Goal: Information Seeking & Learning: Check status

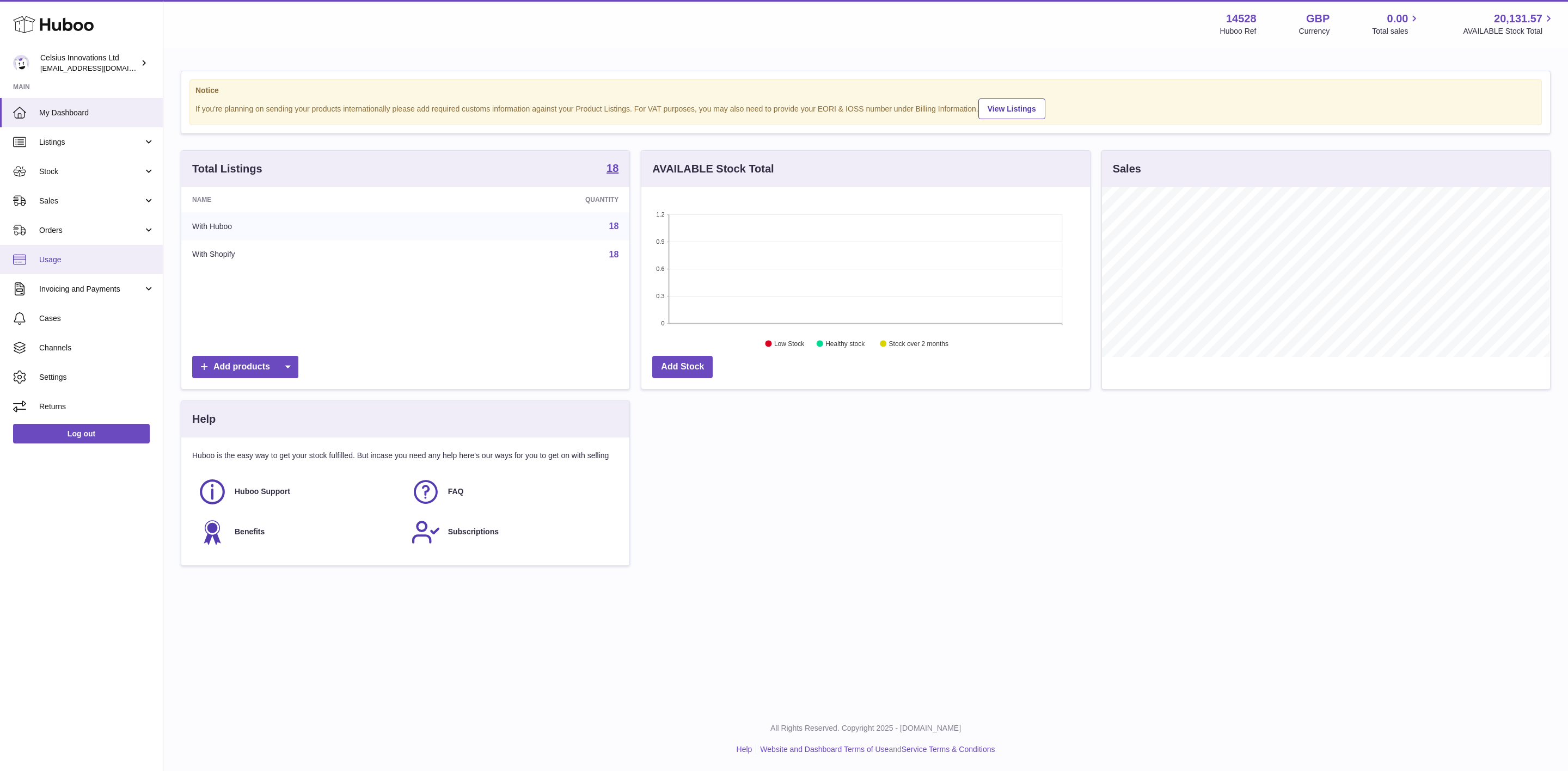
scroll to position [170, 447]
drag, startPoint x: 332, startPoint y: 689, endPoint x: 304, endPoint y: 609, distance: 84.8
click at [335, 683] on div "Menu Huboo 14528 Huboo Ref GBP Currency 0.00 Total sales 20,131.57 AVAILABLE St…" at bounding box center [866, 354] width 1405 height 707
click at [88, 167] on span "Stock" at bounding box center [91, 172] width 104 height 10
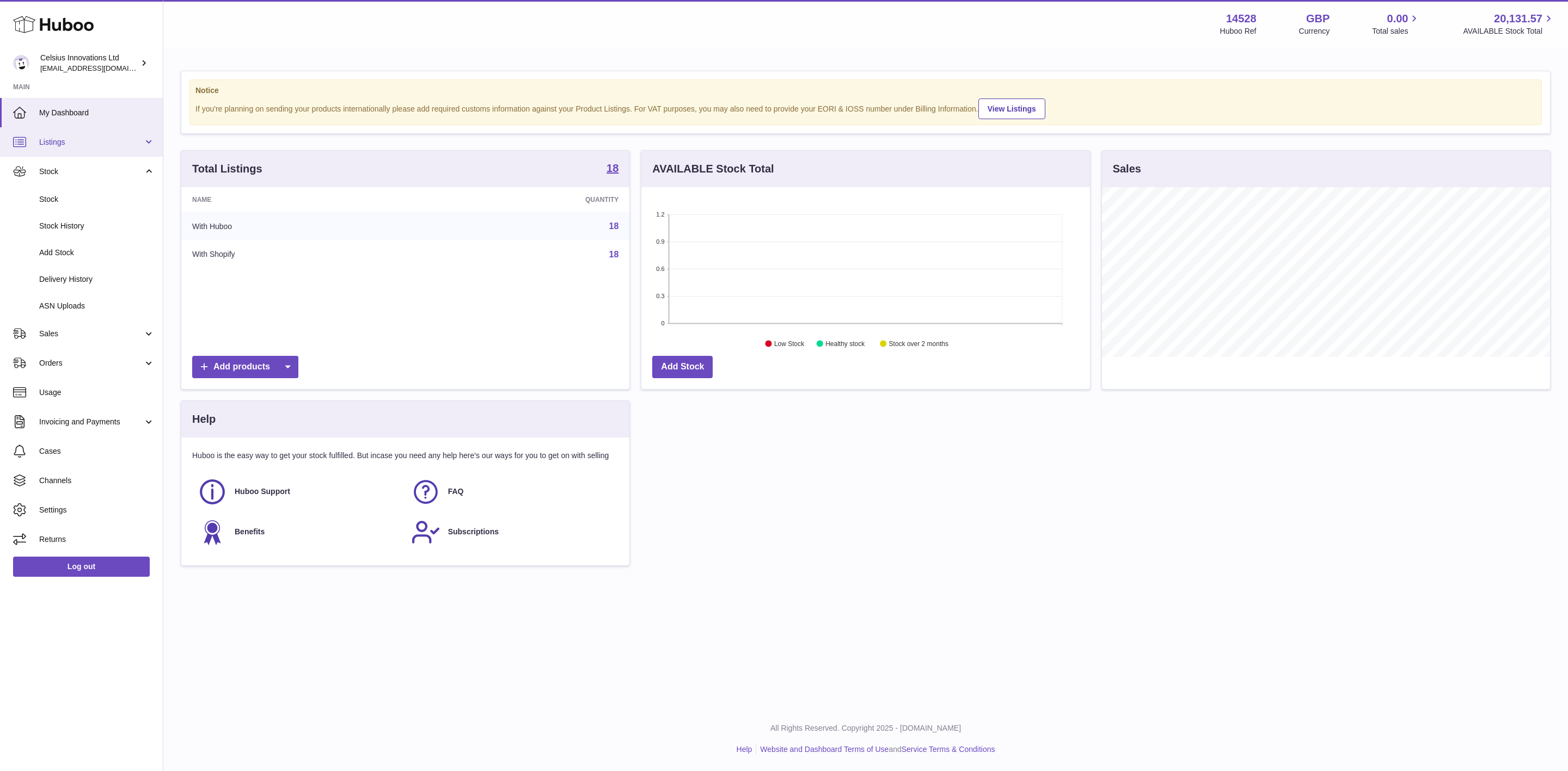
click at [91, 149] on link "Listings" at bounding box center [81, 142] width 163 height 29
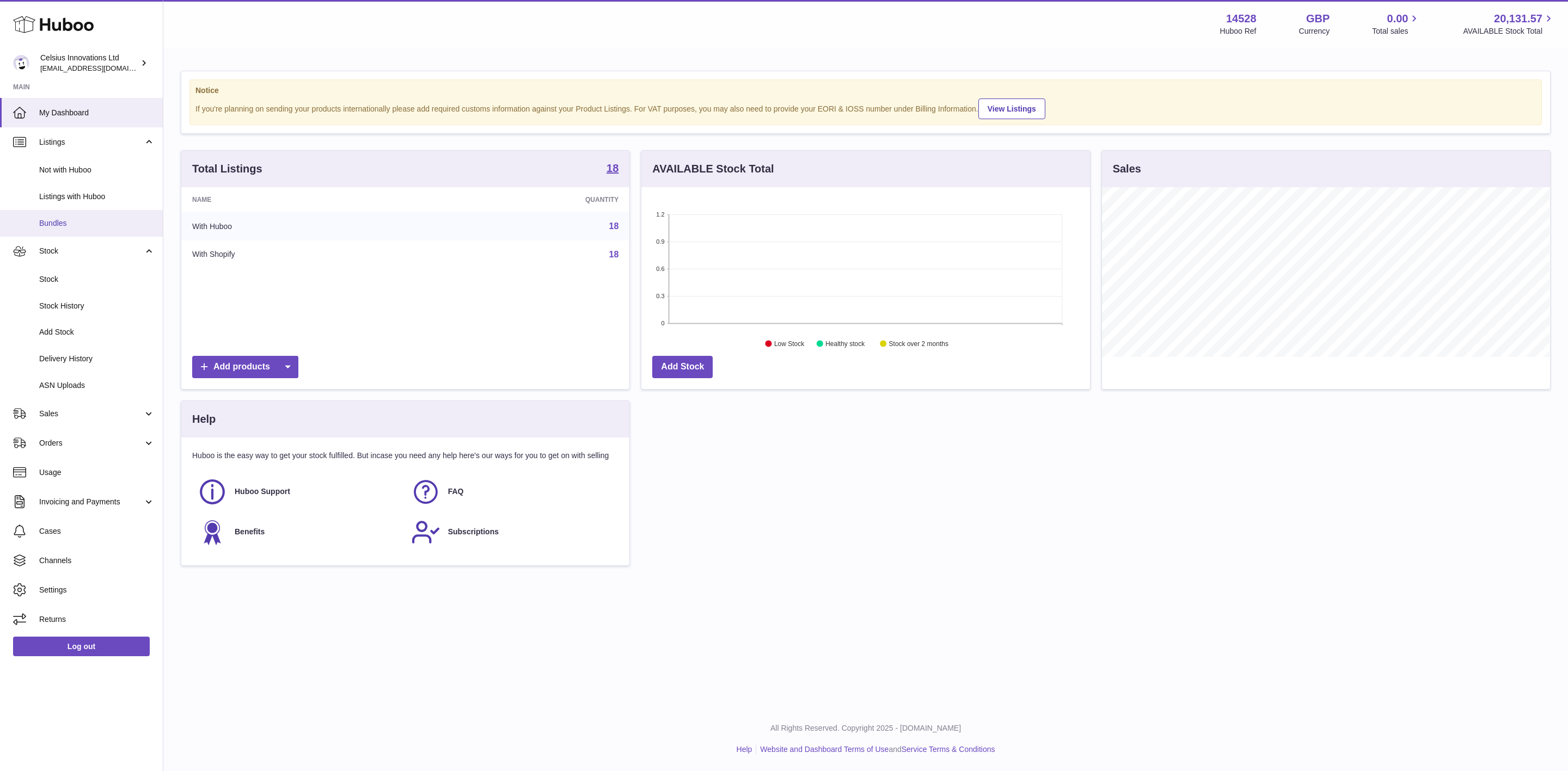
click at [71, 228] on span "Bundles" at bounding box center [97, 223] width 116 height 10
click at [75, 254] on span "Stock" at bounding box center [91, 251] width 104 height 10
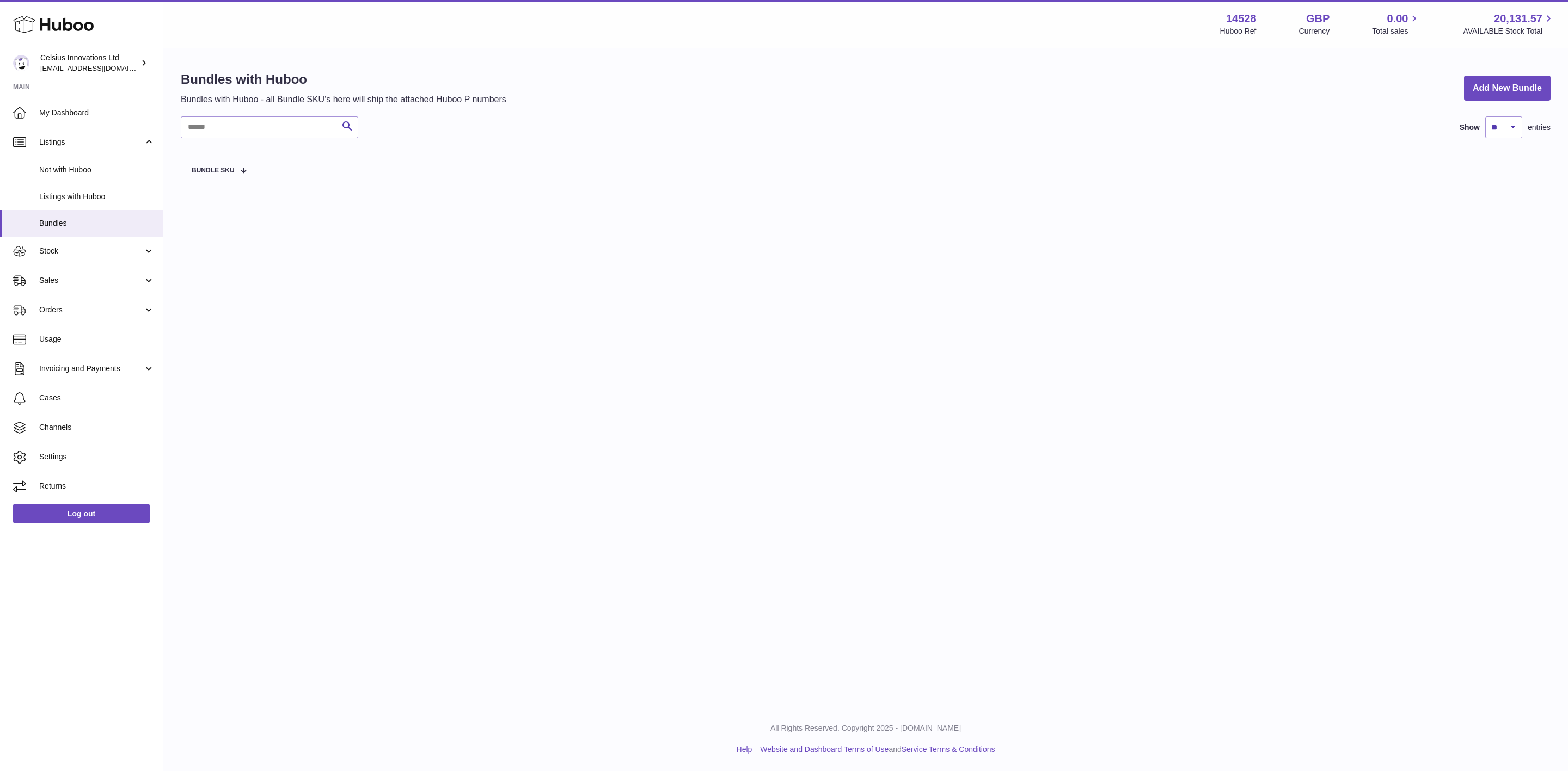
click at [74, 265] on link "Stock" at bounding box center [81, 251] width 163 height 29
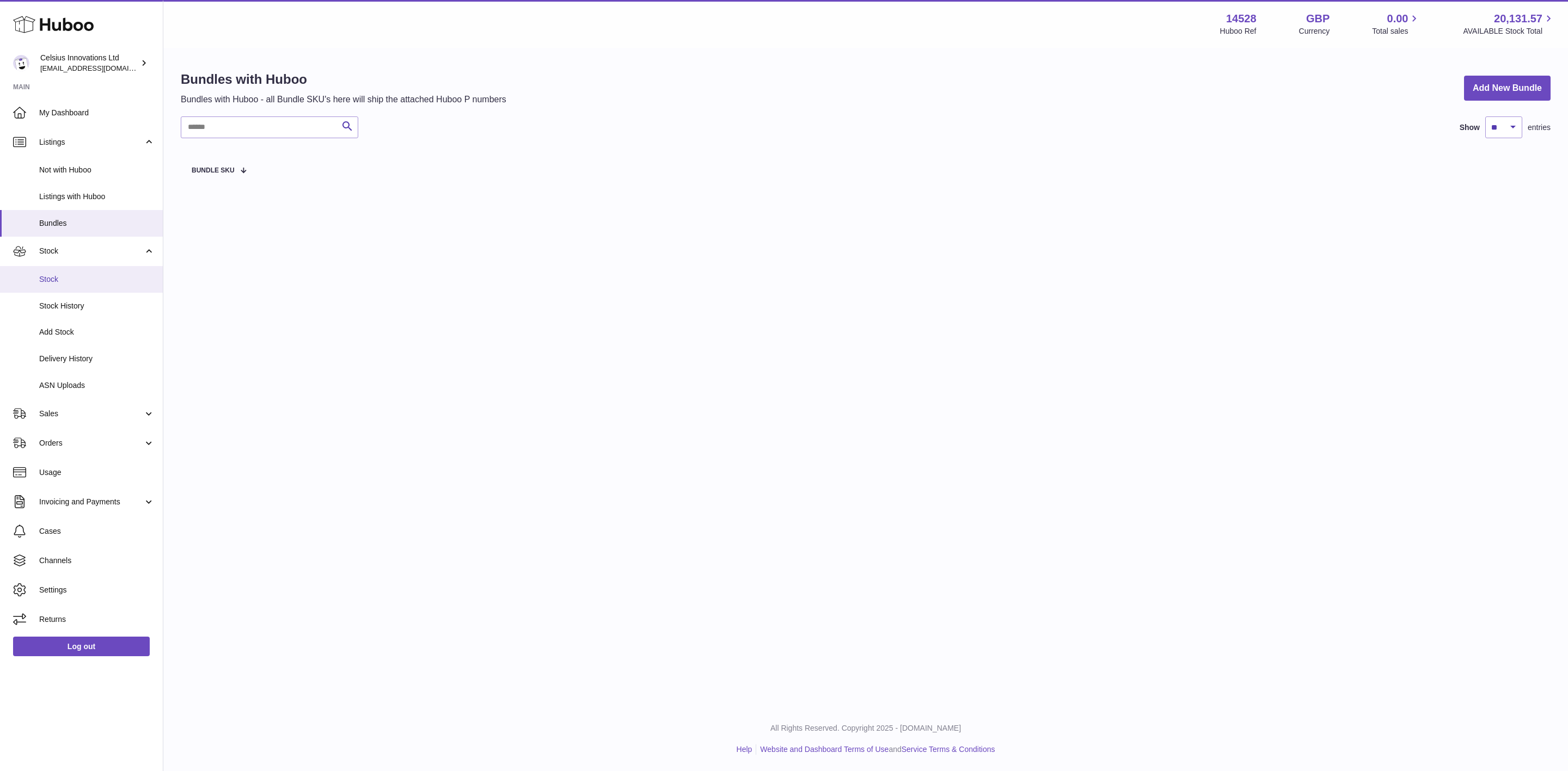
click at [74, 289] on link "Stock" at bounding box center [81, 279] width 163 height 27
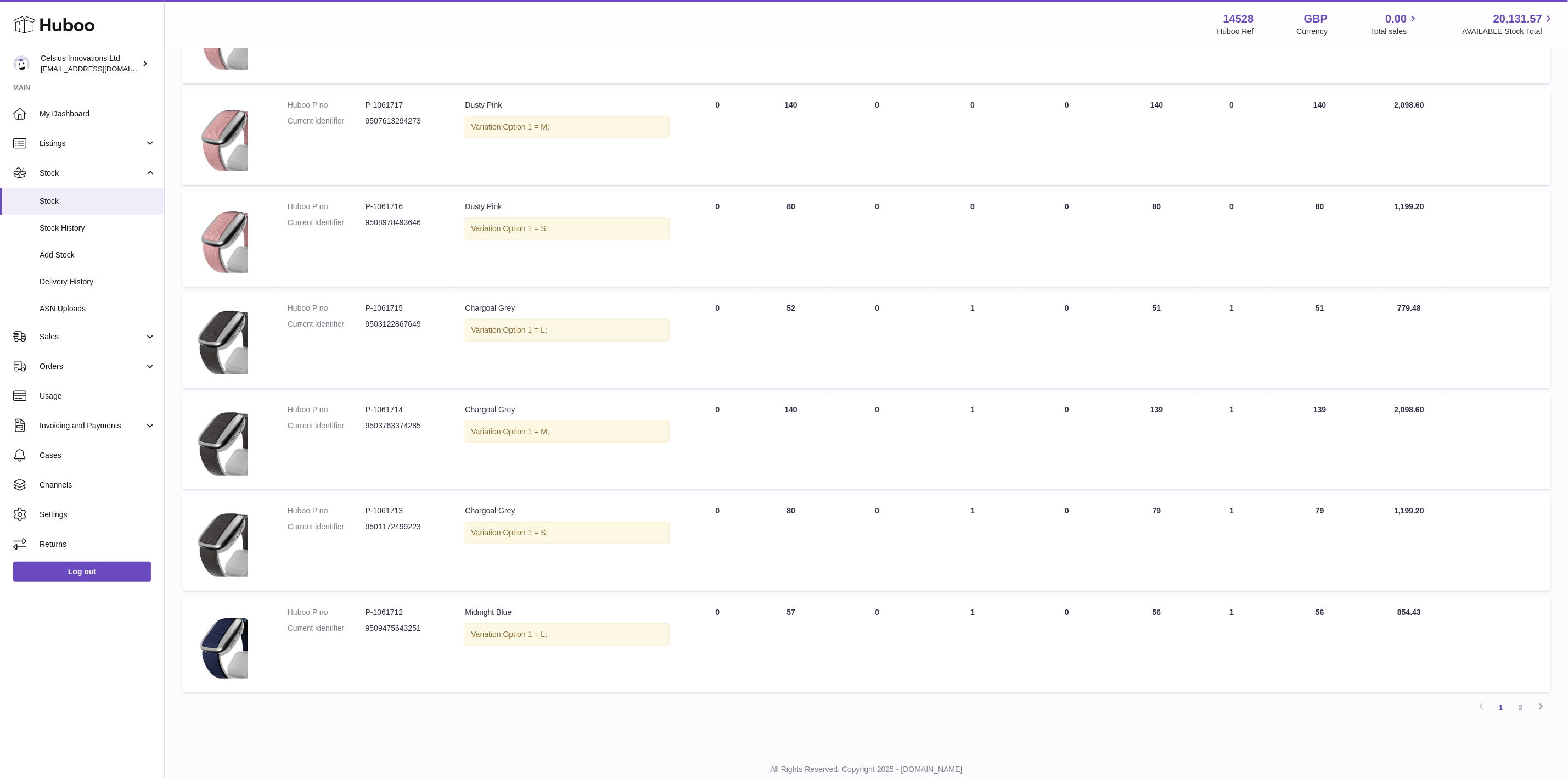
scroll to position [475, 0]
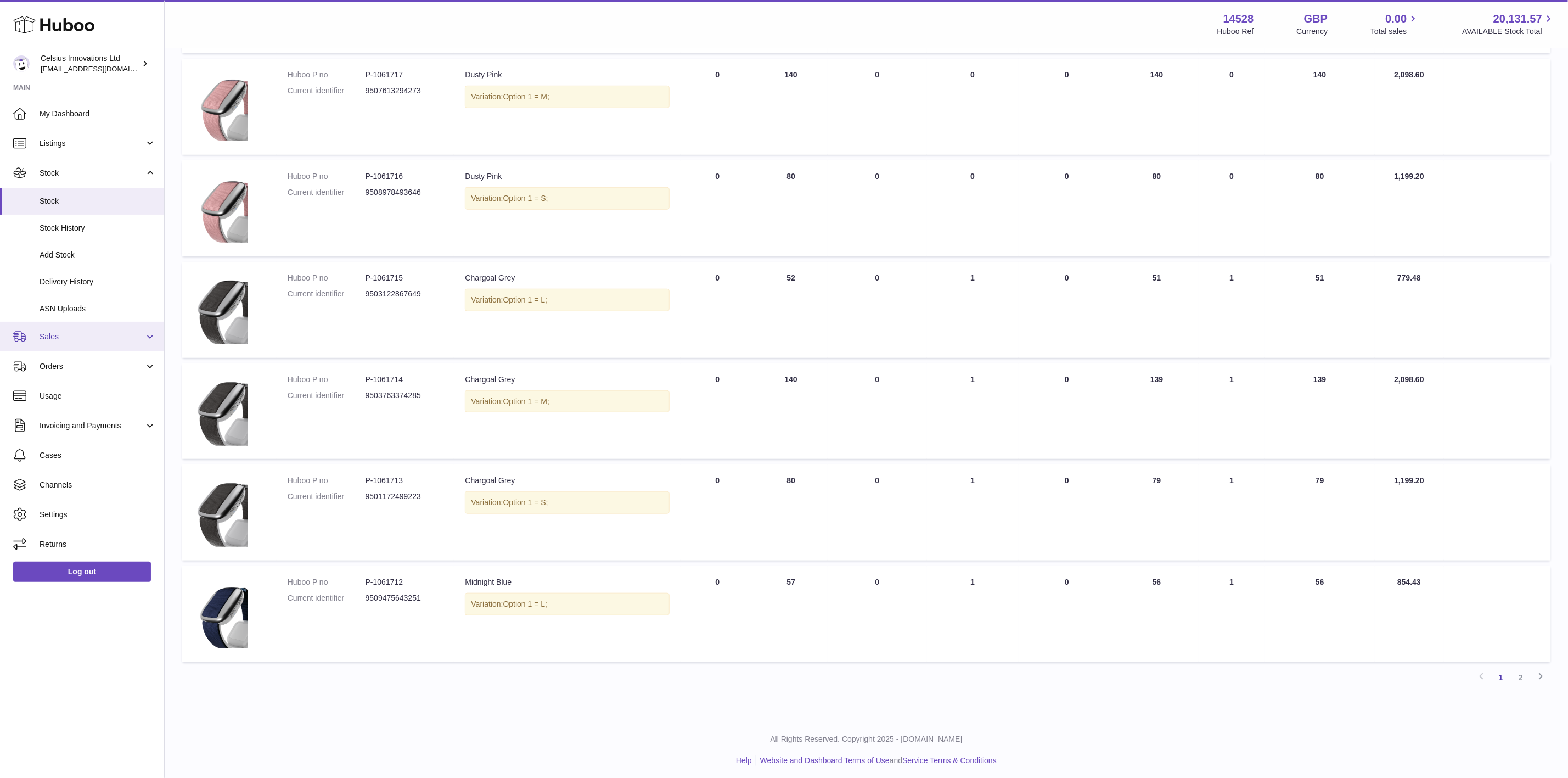
drag, startPoint x: 56, startPoint y: 338, endPoint x: 60, endPoint y: 350, distance: 12.6
click at [58, 338] on span "Sales" at bounding box center [91, 336] width 105 height 10
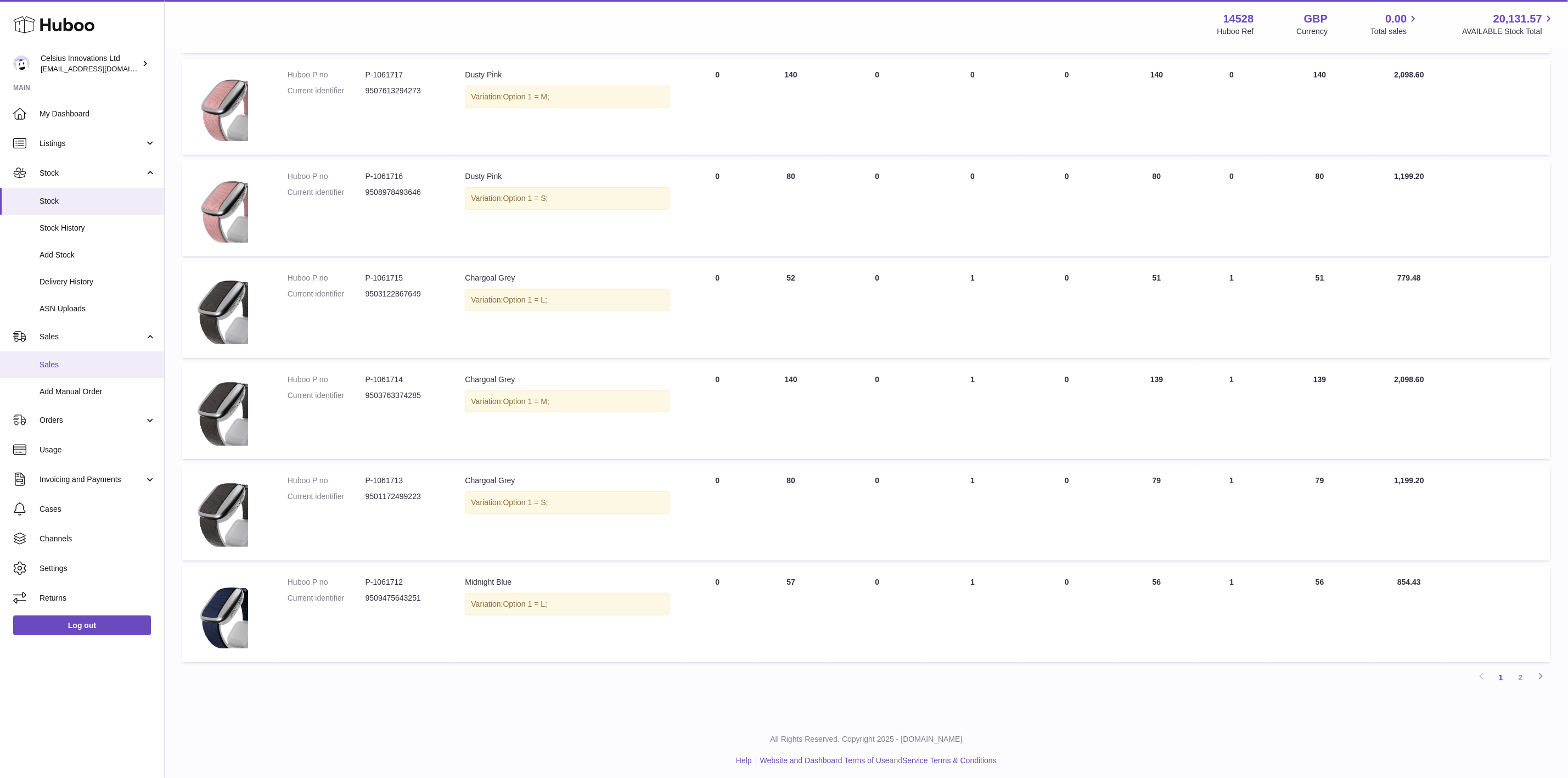
click at [68, 373] on link "Sales" at bounding box center [82, 365] width 164 height 27
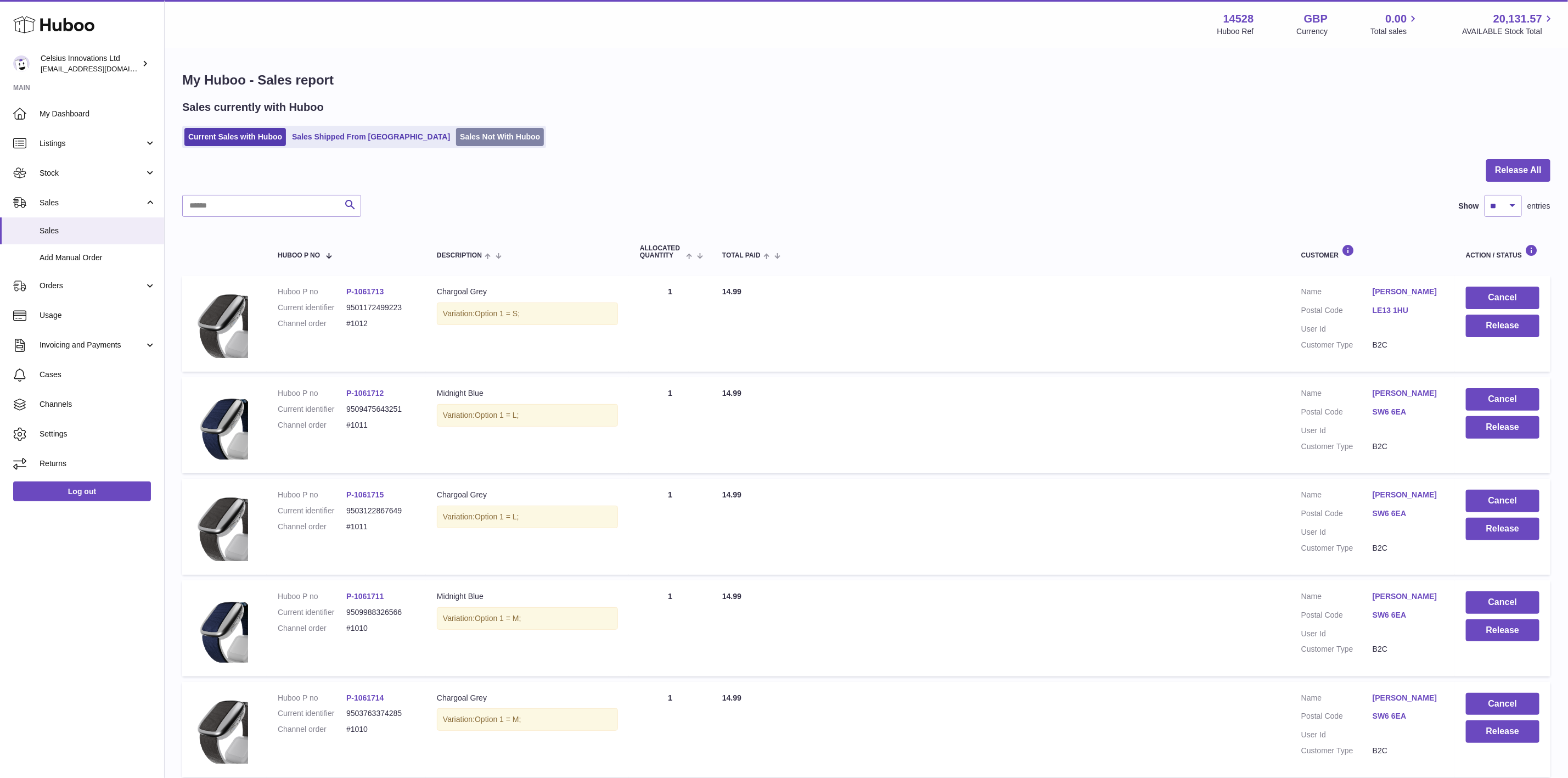
click at [456, 131] on link "Sales Not With Huboo" at bounding box center [500, 137] width 88 height 18
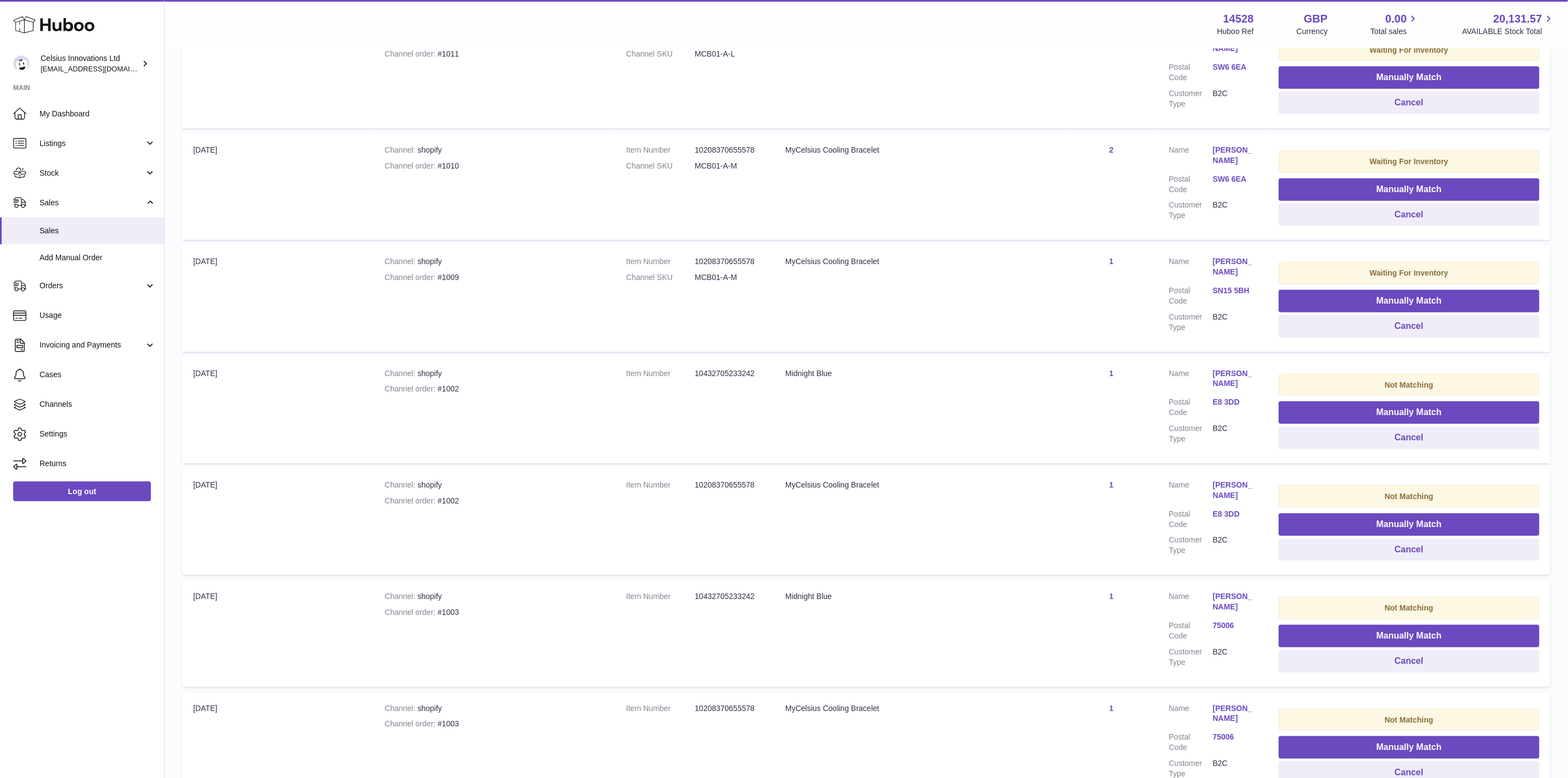
scroll to position [412, 0]
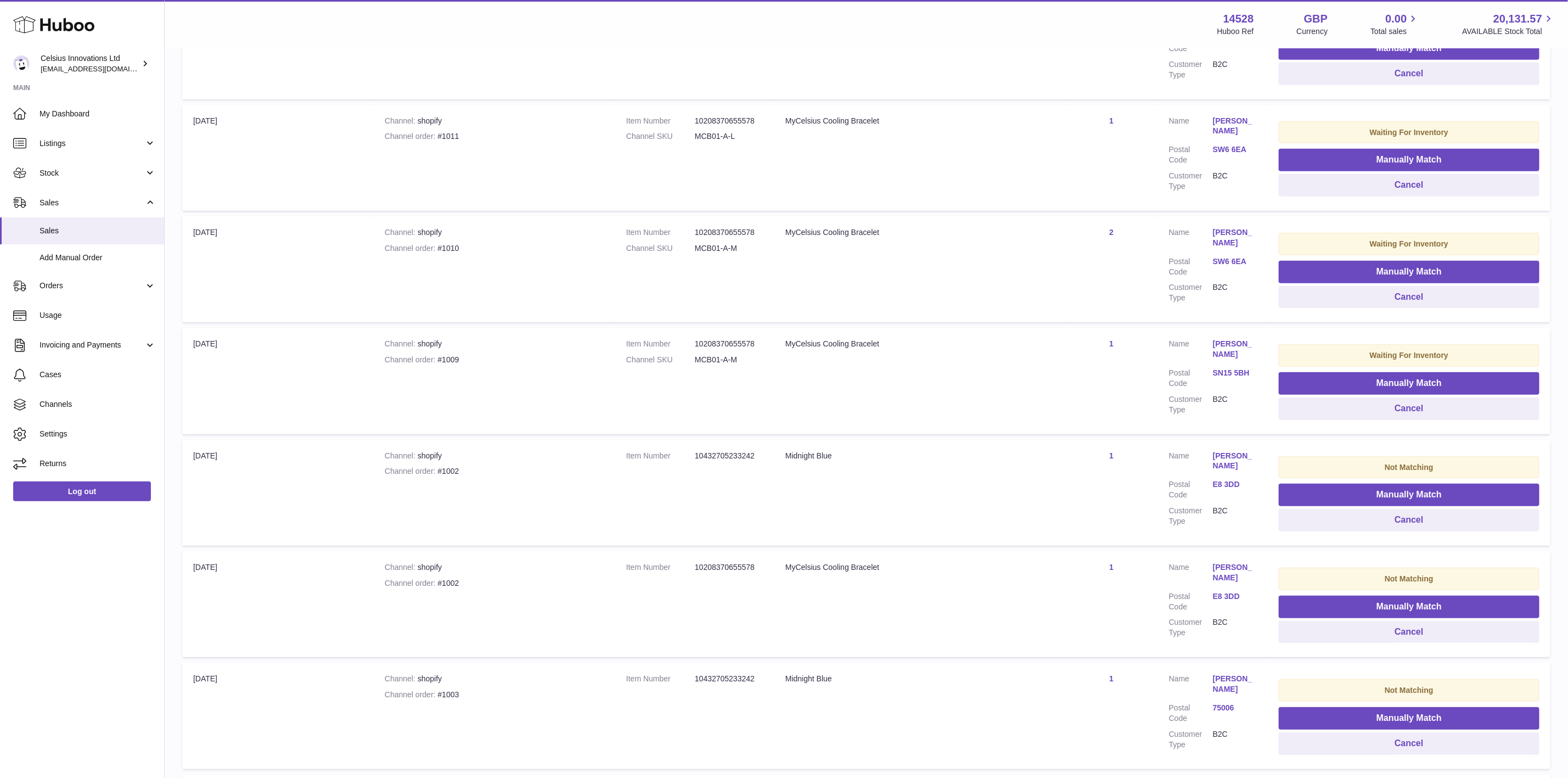
click at [733, 346] on dl "Item Number 10208370655578 Channel SKU MCB01-A-M" at bounding box center [695, 355] width 137 height 32
click at [733, 355] on dd "MCB01-A-M" at bounding box center [729, 360] width 69 height 10
drag, startPoint x: 735, startPoint y: 354, endPoint x: 682, endPoint y: 354, distance: 53.0
click at [682, 354] on dl "Item Number 10208370655578 Channel SKU MCB01-A-M" at bounding box center [695, 355] width 137 height 32
copy dl "MCB01-A-M"
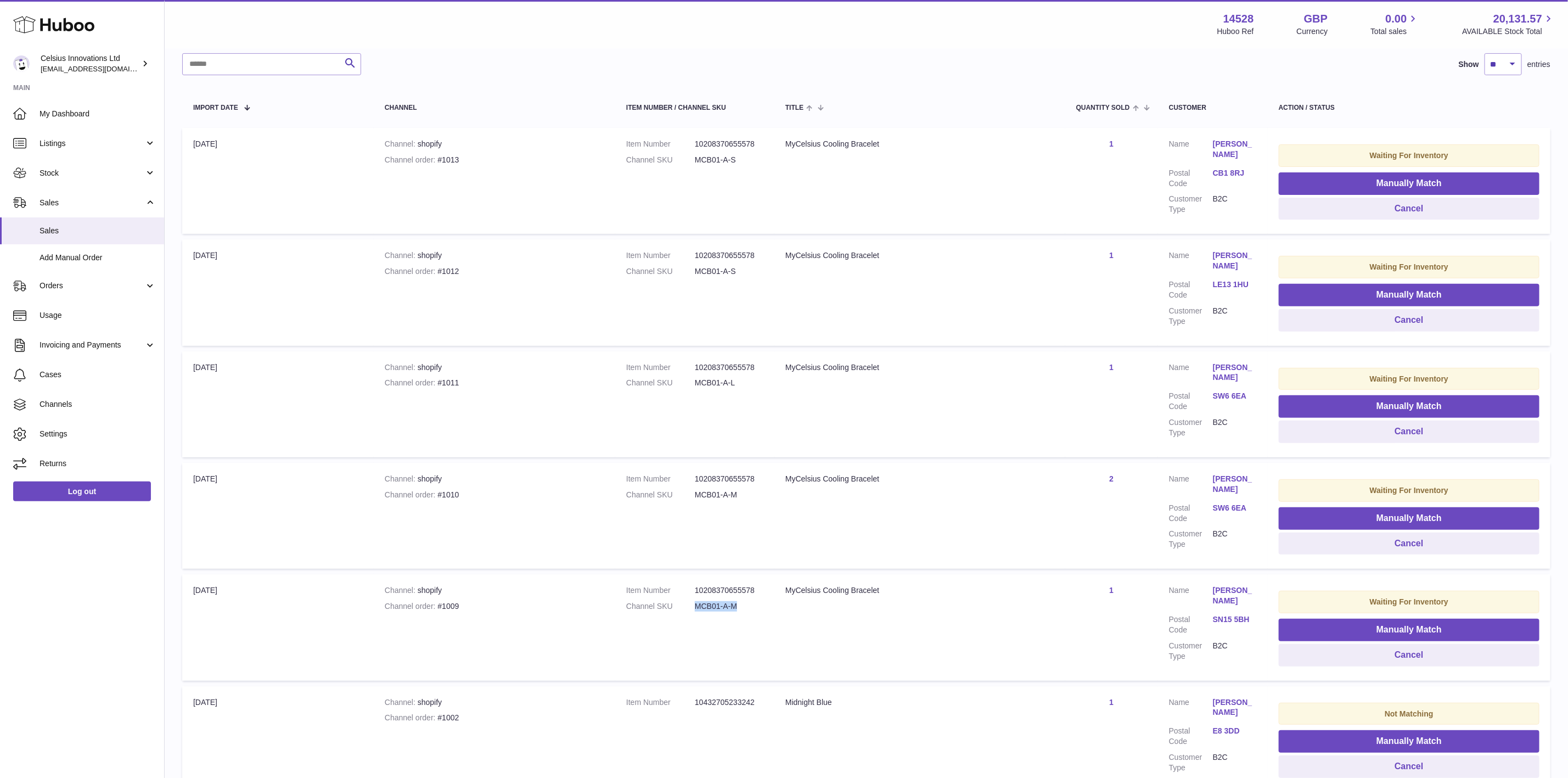
scroll to position [165, 0]
click at [106, 147] on span "Listings" at bounding box center [91, 143] width 105 height 10
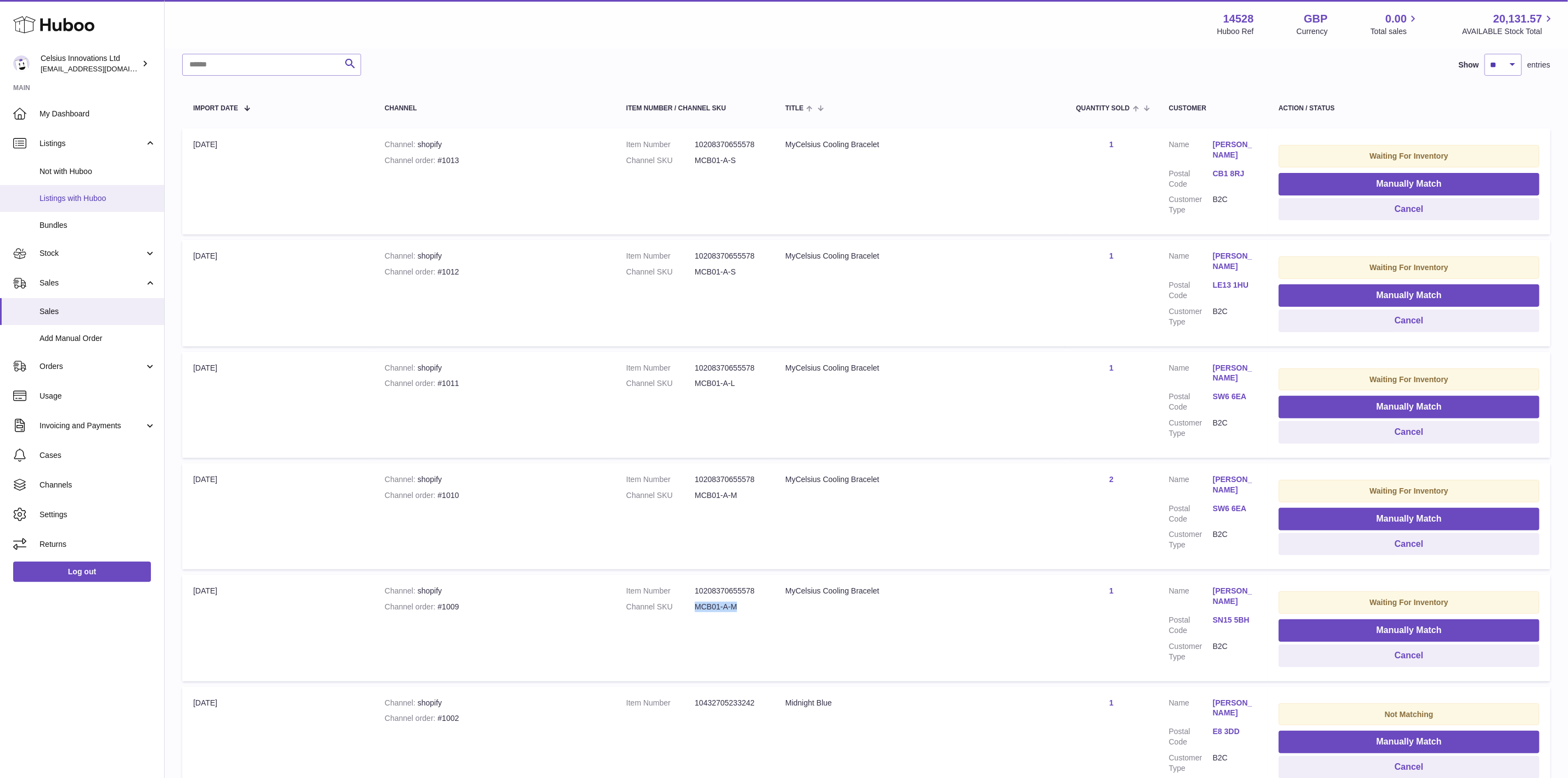
click at [106, 196] on span "Listings with Huboo" at bounding box center [98, 198] width 117 height 10
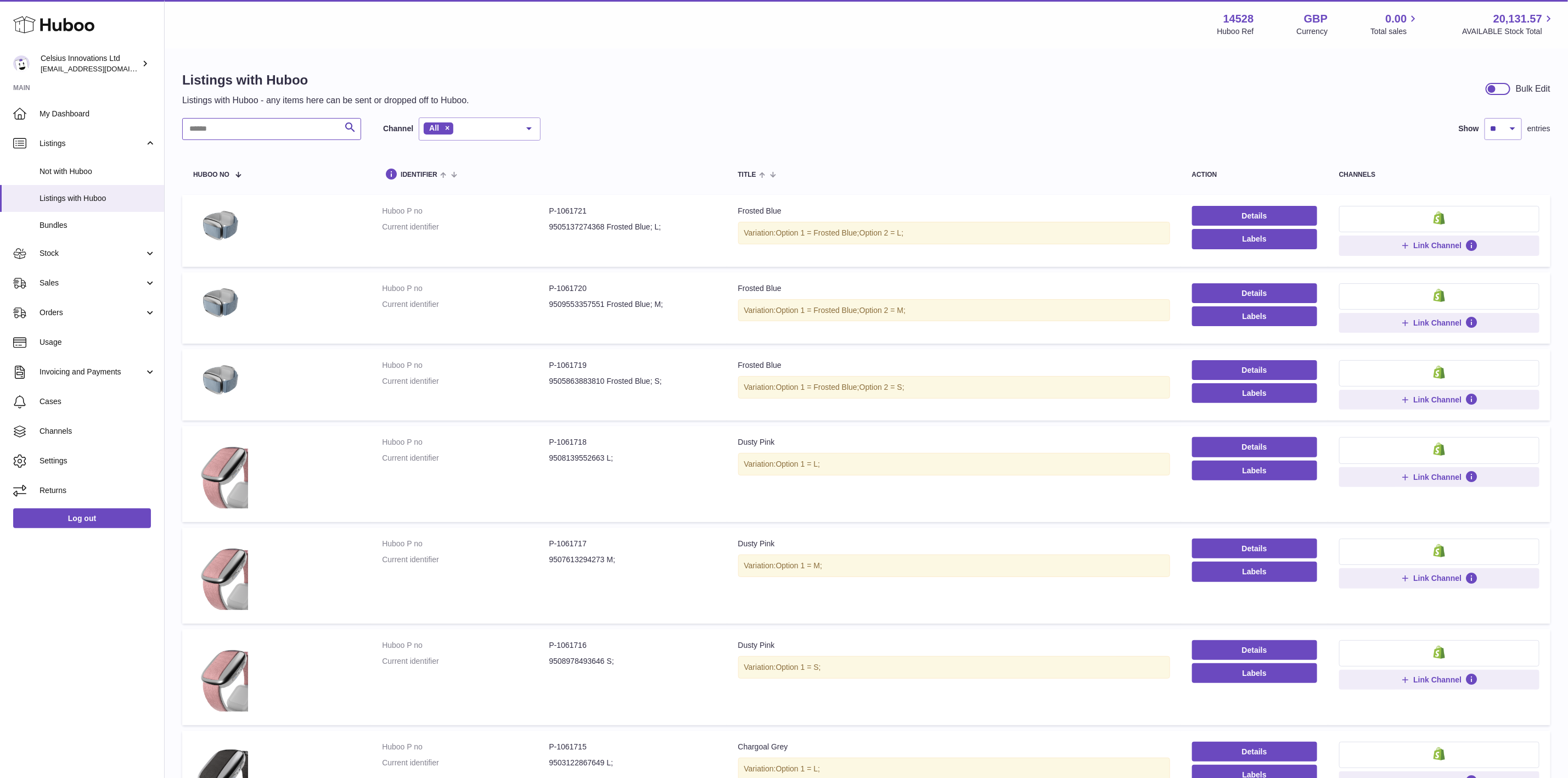
click at [268, 133] on input "text" at bounding box center [272, 129] width 179 height 22
paste input "*********"
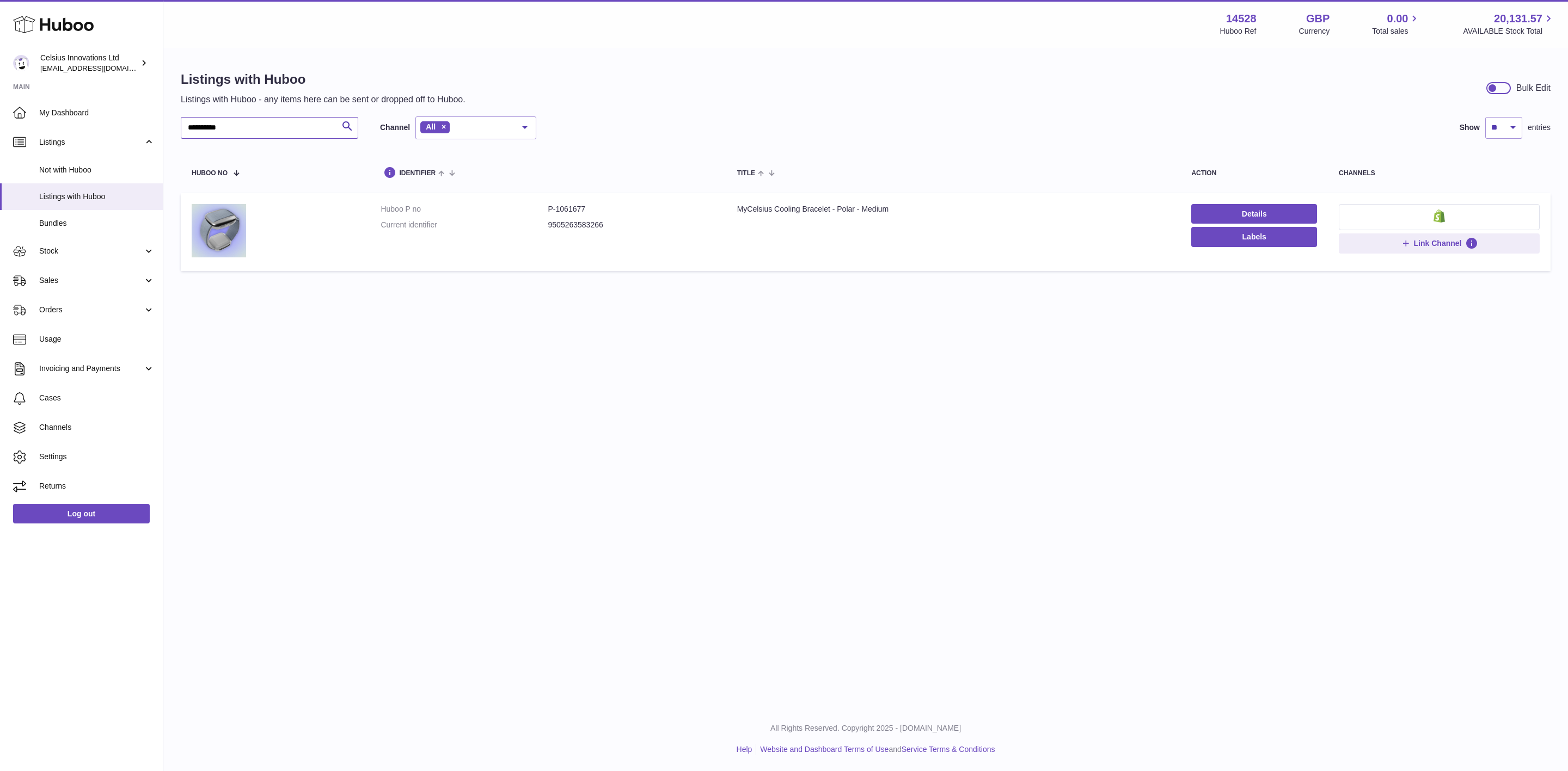
type input "*********"
click at [578, 211] on dd "P-1061677" at bounding box center [632, 209] width 167 height 10
copy dd "1061677"
click at [106, 243] on link "Stock" at bounding box center [81, 251] width 163 height 29
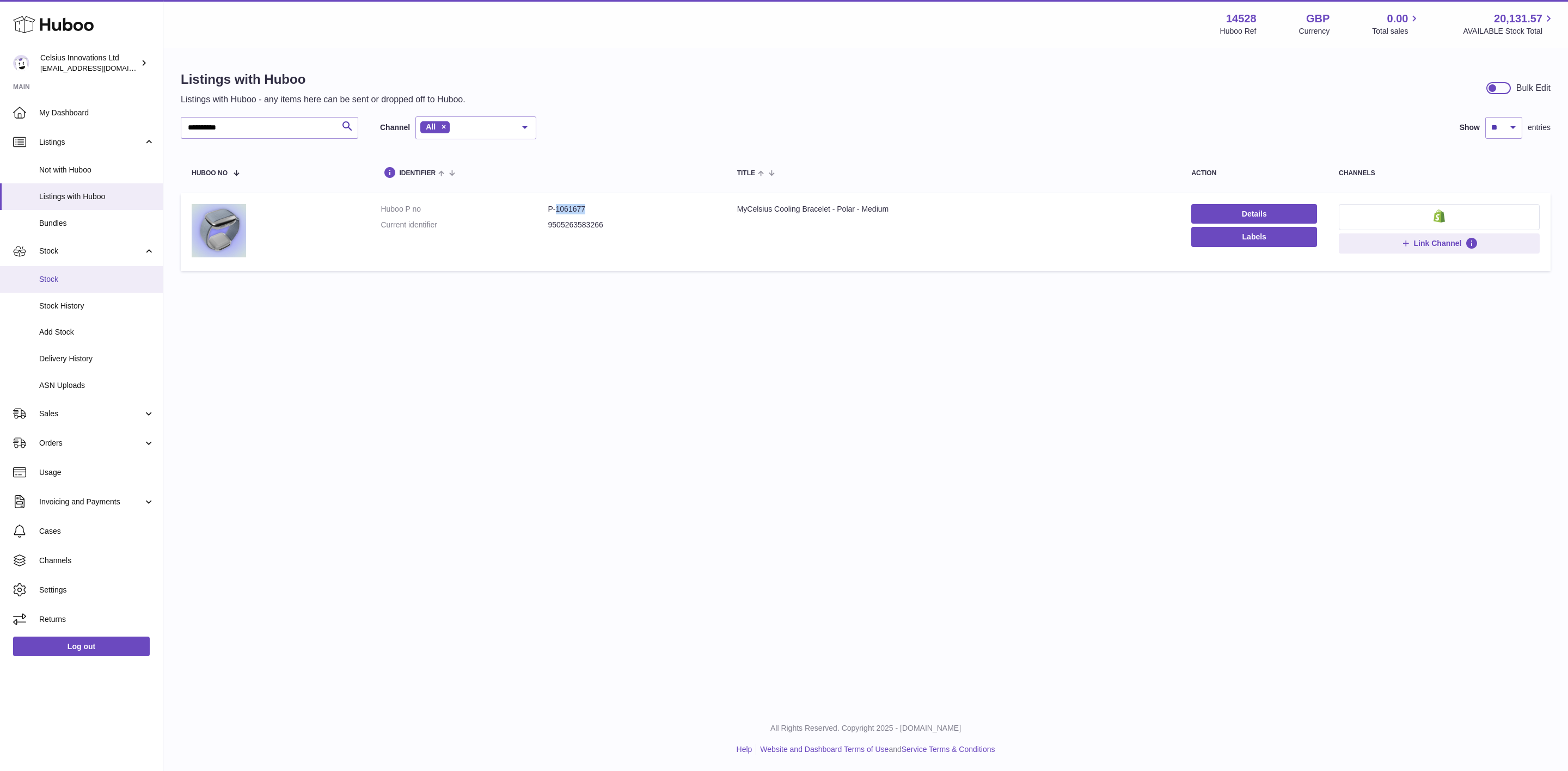
click at [97, 285] on link "Stock" at bounding box center [81, 279] width 163 height 27
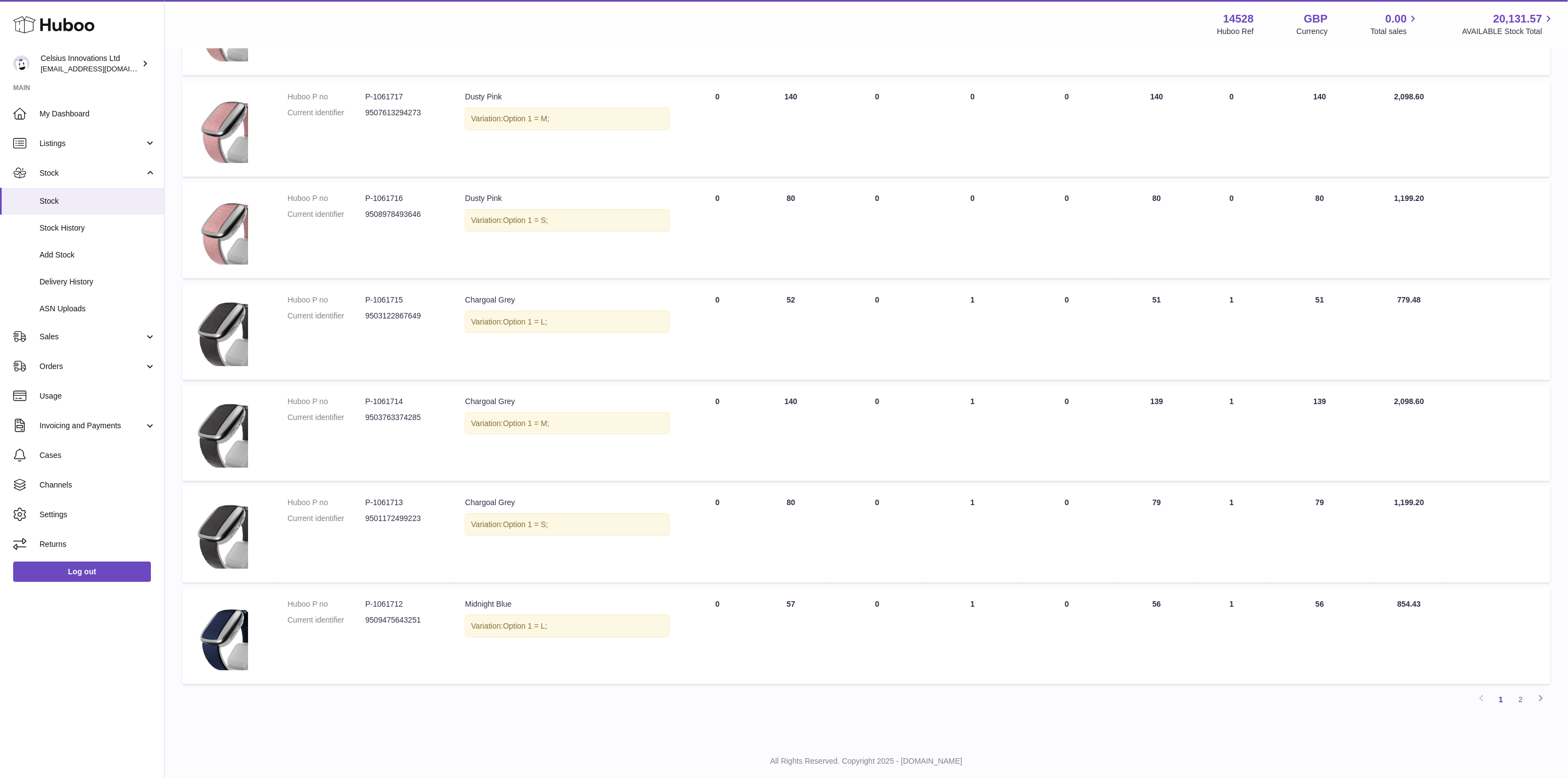
scroll to position [475, 0]
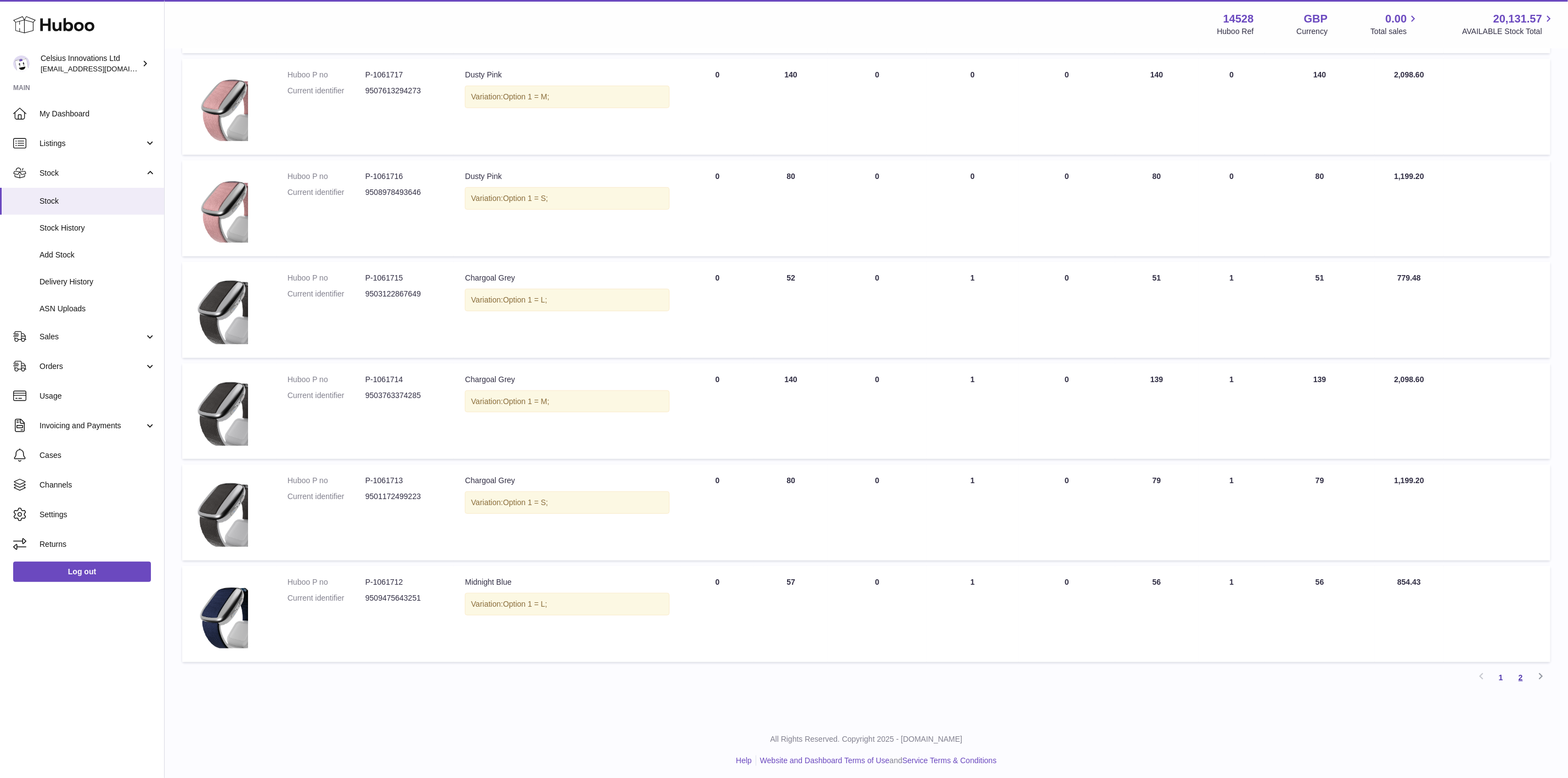
click at [1530, 679] on link "2" at bounding box center [1521, 678] width 20 height 20
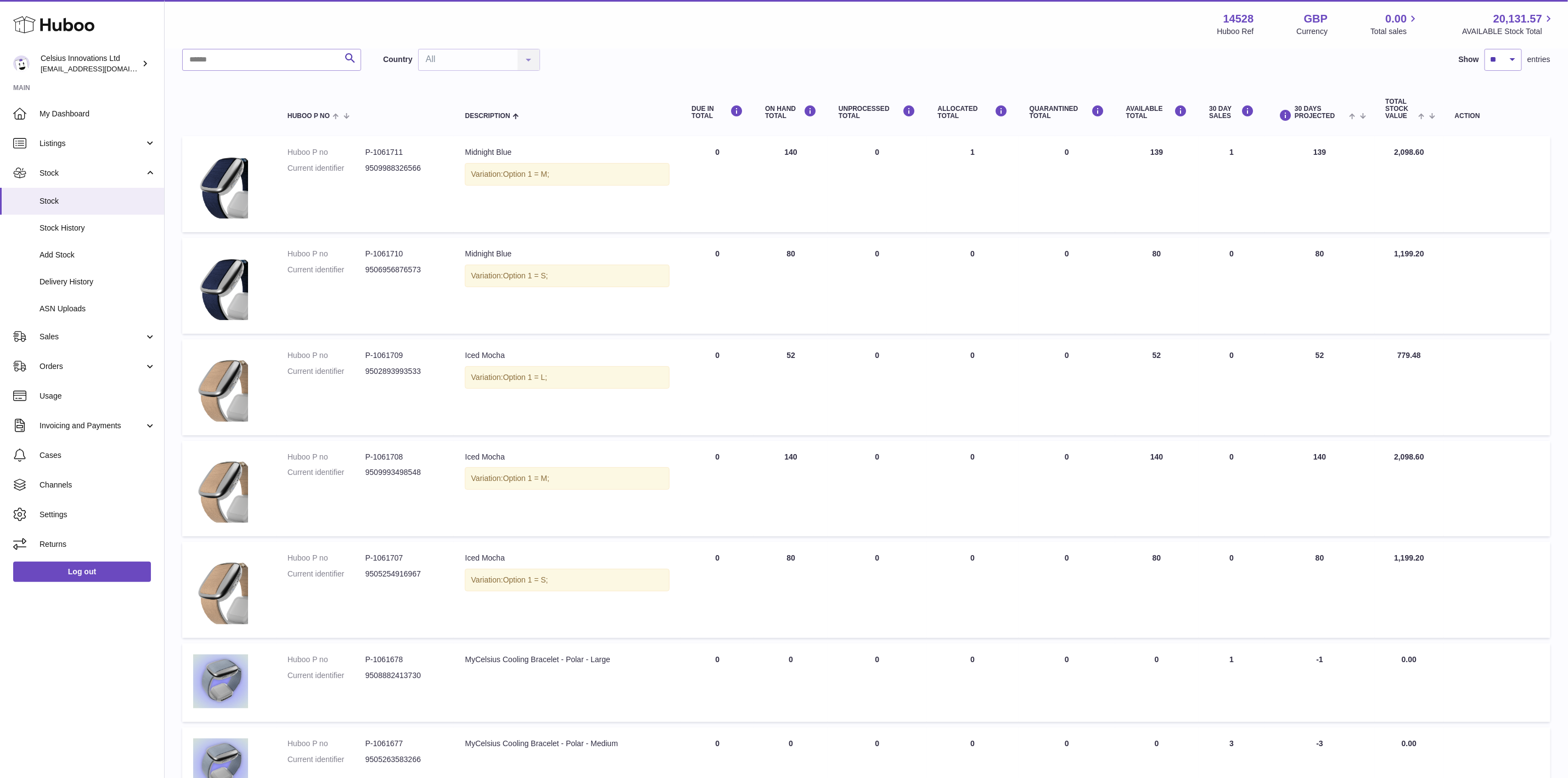
scroll to position [310, 0]
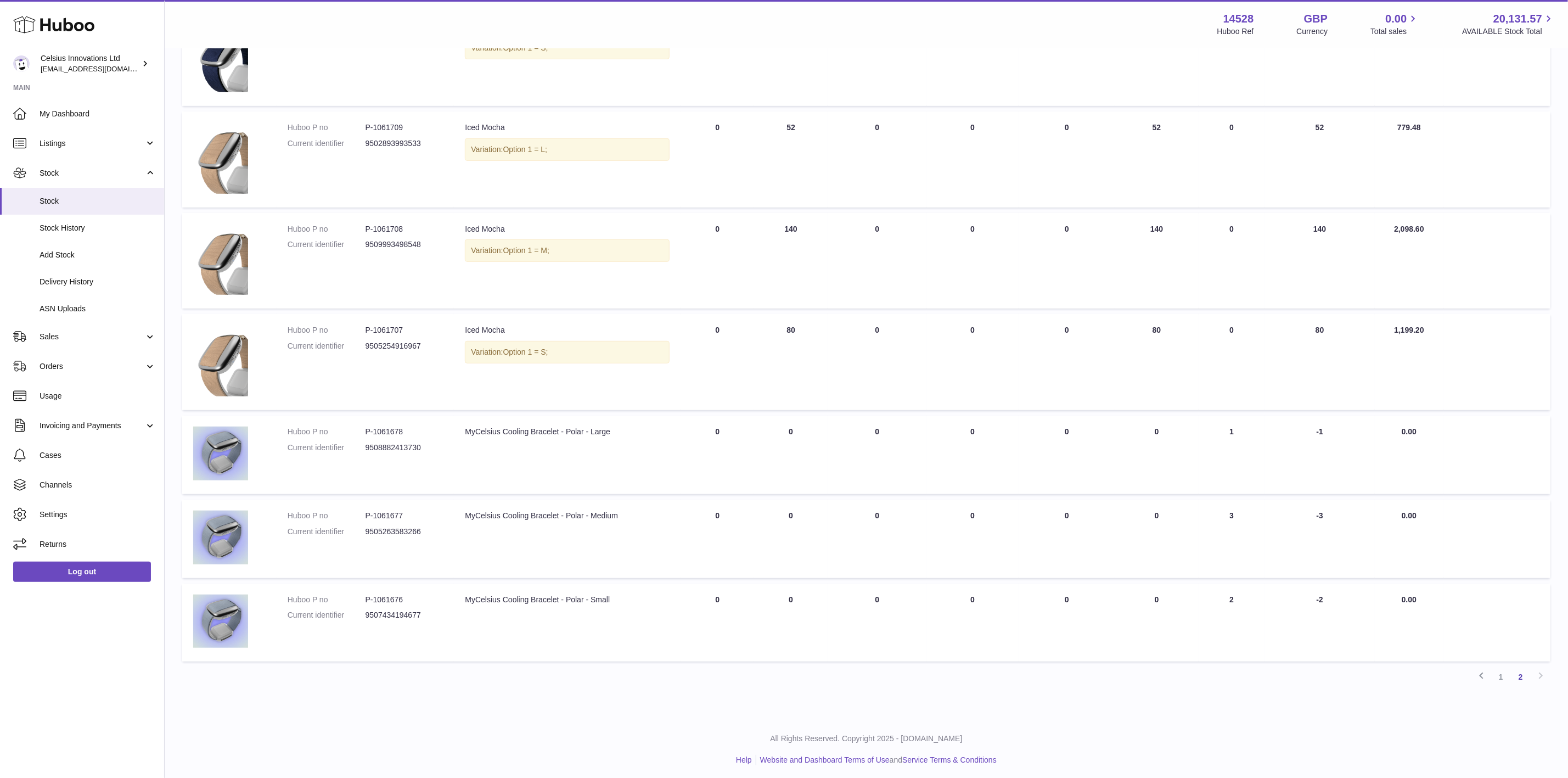
drag, startPoint x: 348, startPoint y: 443, endPoint x: 623, endPoint y: 281, distance: 319.2
click at [348, 443] on dt "Current identifier" at bounding box center [326, 448] width 78 height 10
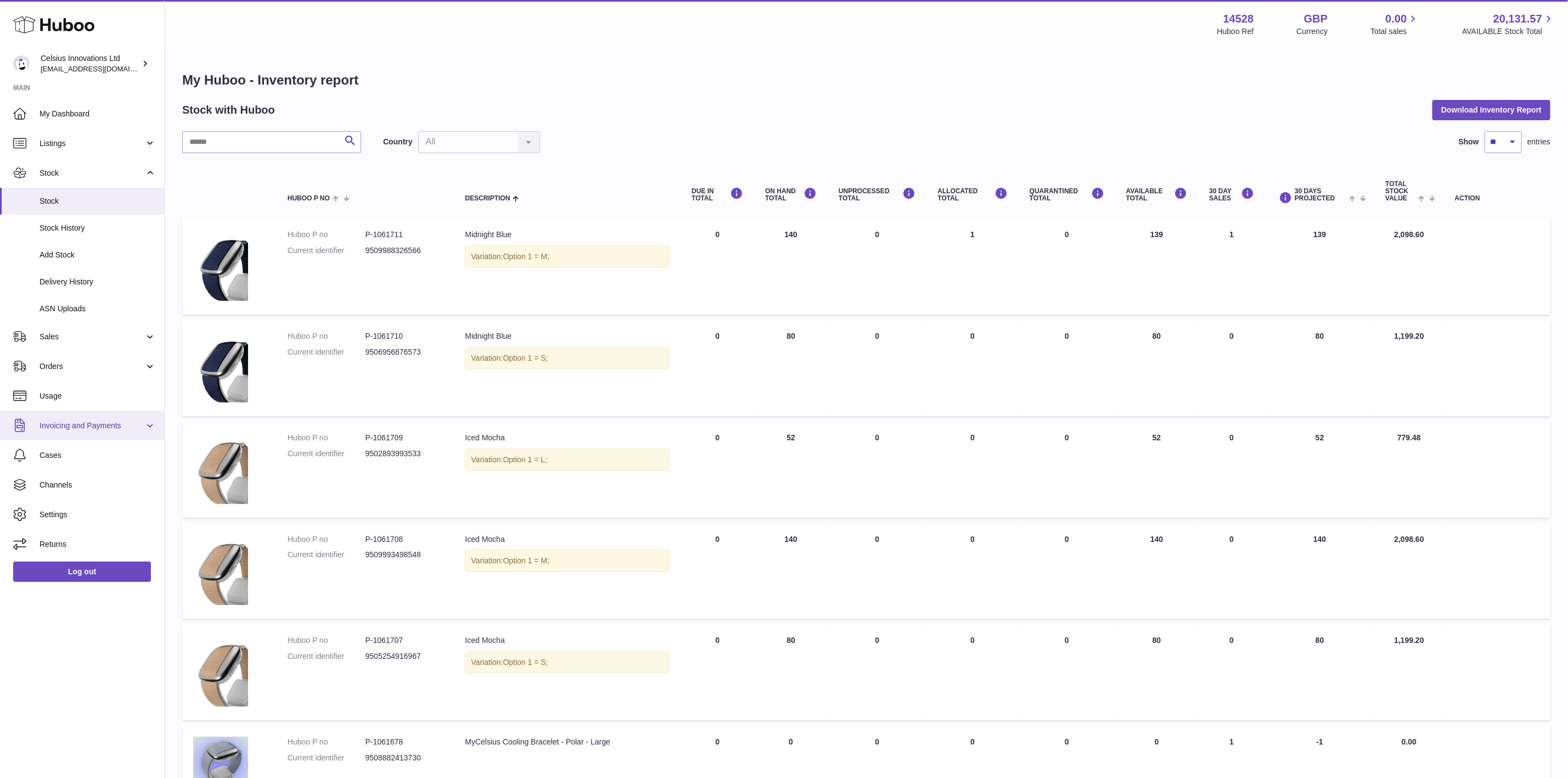
click at [85, 421] on span "Invoicing and Payments" at bounding box center [91, 426] width 105 height 10
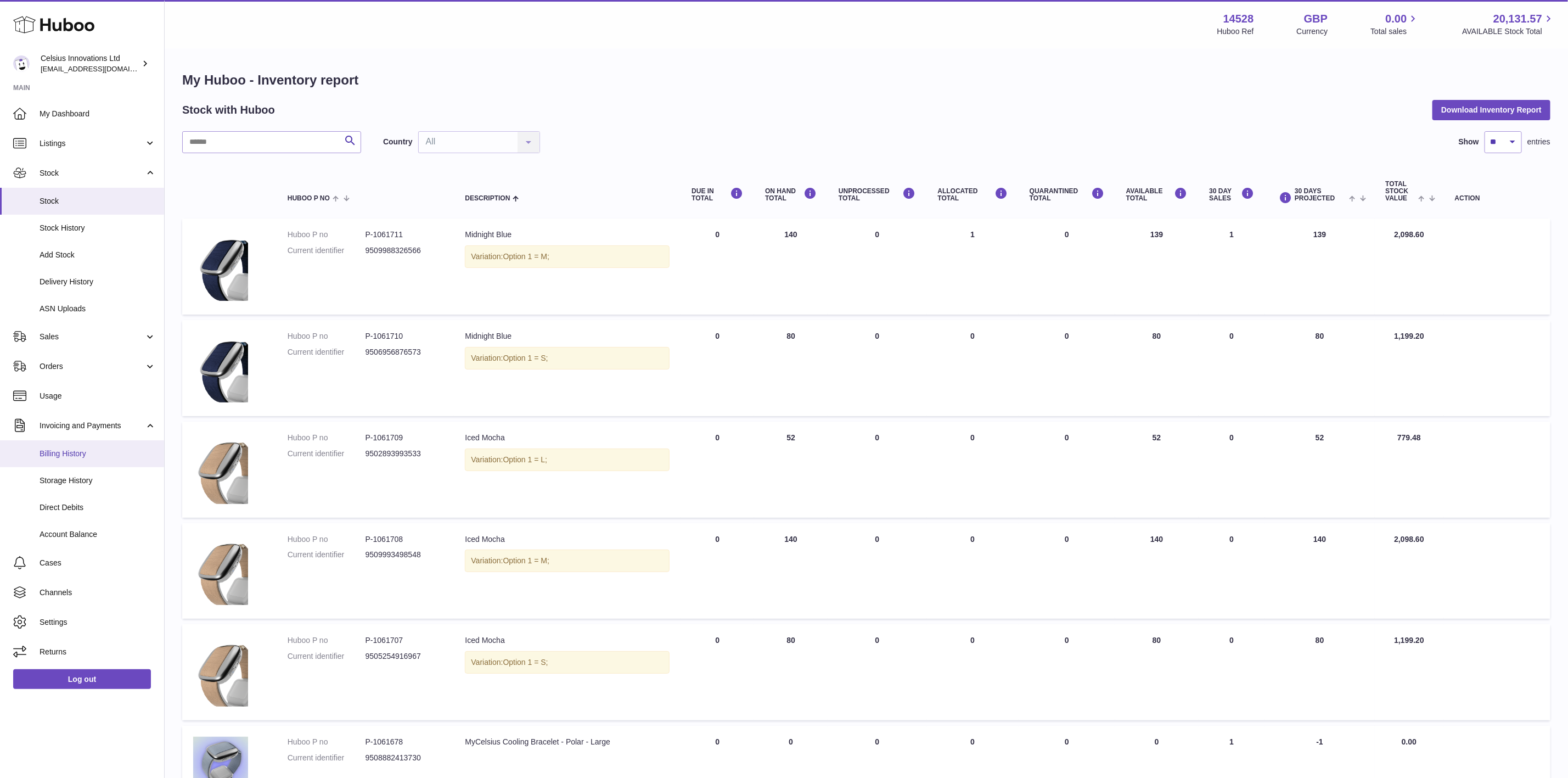
click at [96, 453] on span "Billing History" at bounding box center [98, 454] width 117 height 10
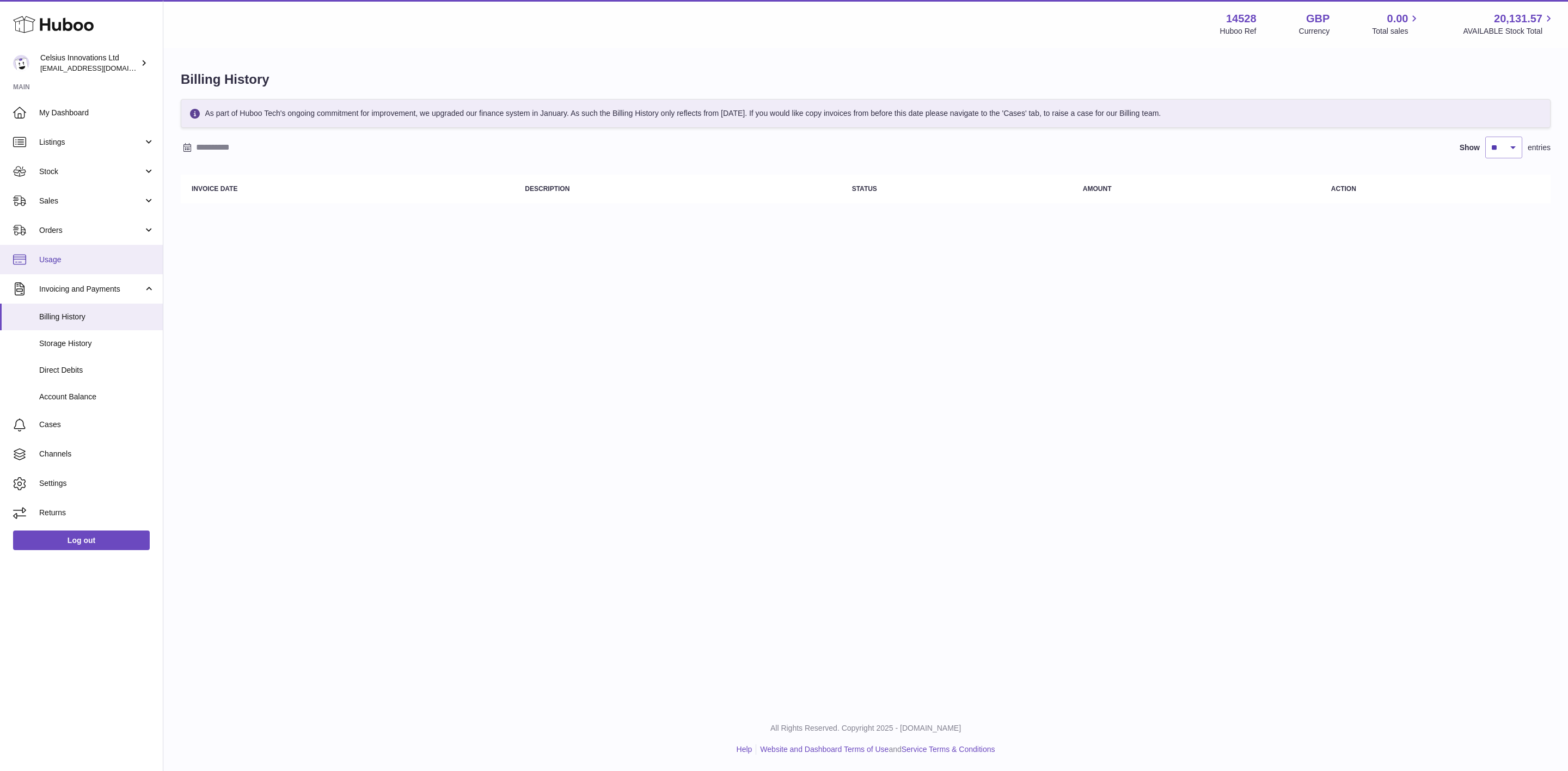
click at [85, 258] on span "Usage" at bounding box center [97, 260] width 116 height 10
click at [82, 239] on link "Orders" at bounding box center [81, 230] width 163 height 29
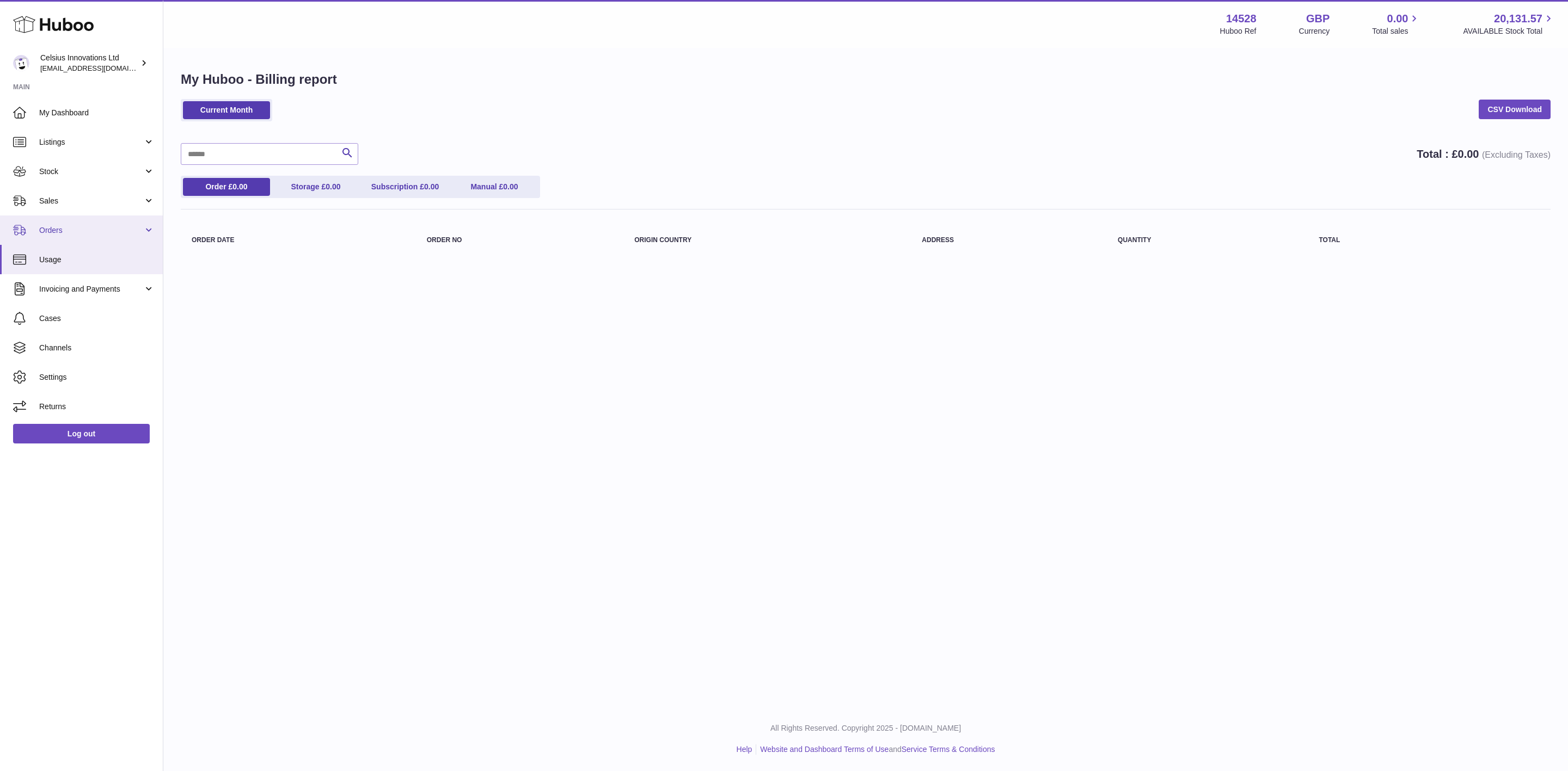
click at [51, 231] on span "Orders" at bounding box center [91, 230] width 104 height 10
click at [67, 226] on span "Orders" at bounding box center [91, 230] width 104 height 10
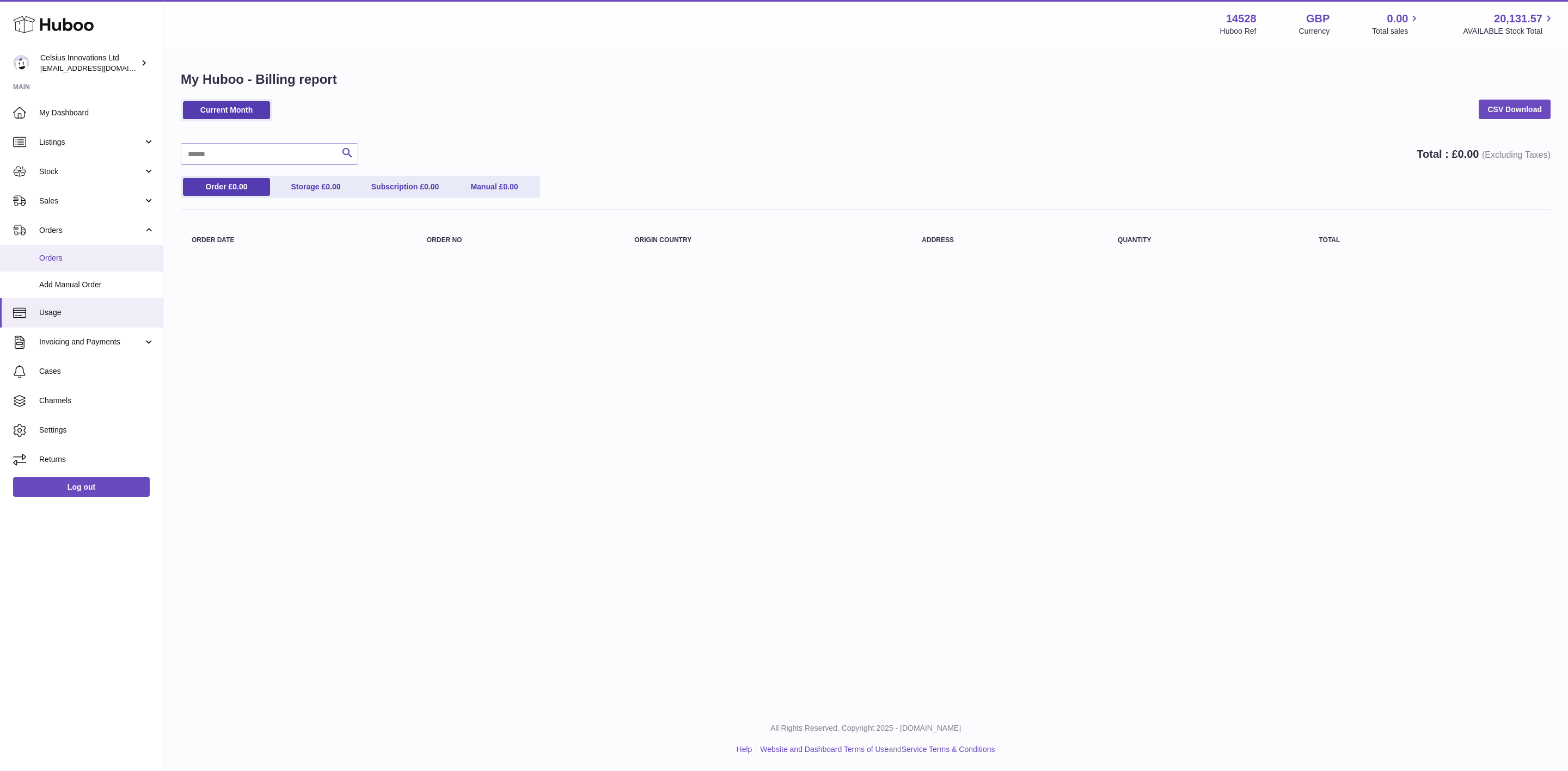
click at [61, 260] on span "Orders" at bounding box center [97, 258] width 116 height 10
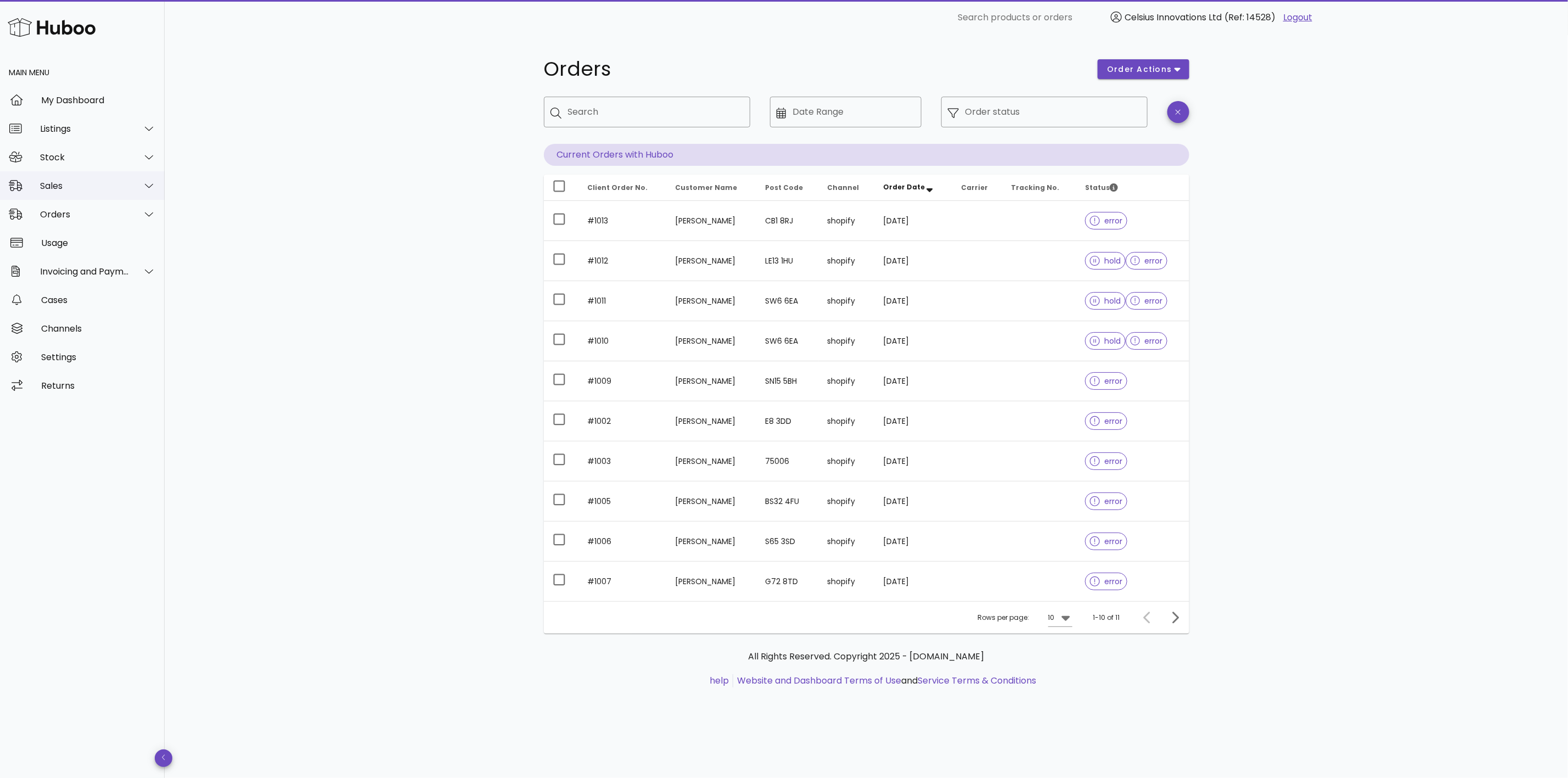
click at [60, 189] on div "Sales" at bounding box center [85, 185] width 90 height 10
click at [95, 206] on div "Sales" at bounding box center [98, 213] width 117 height 23
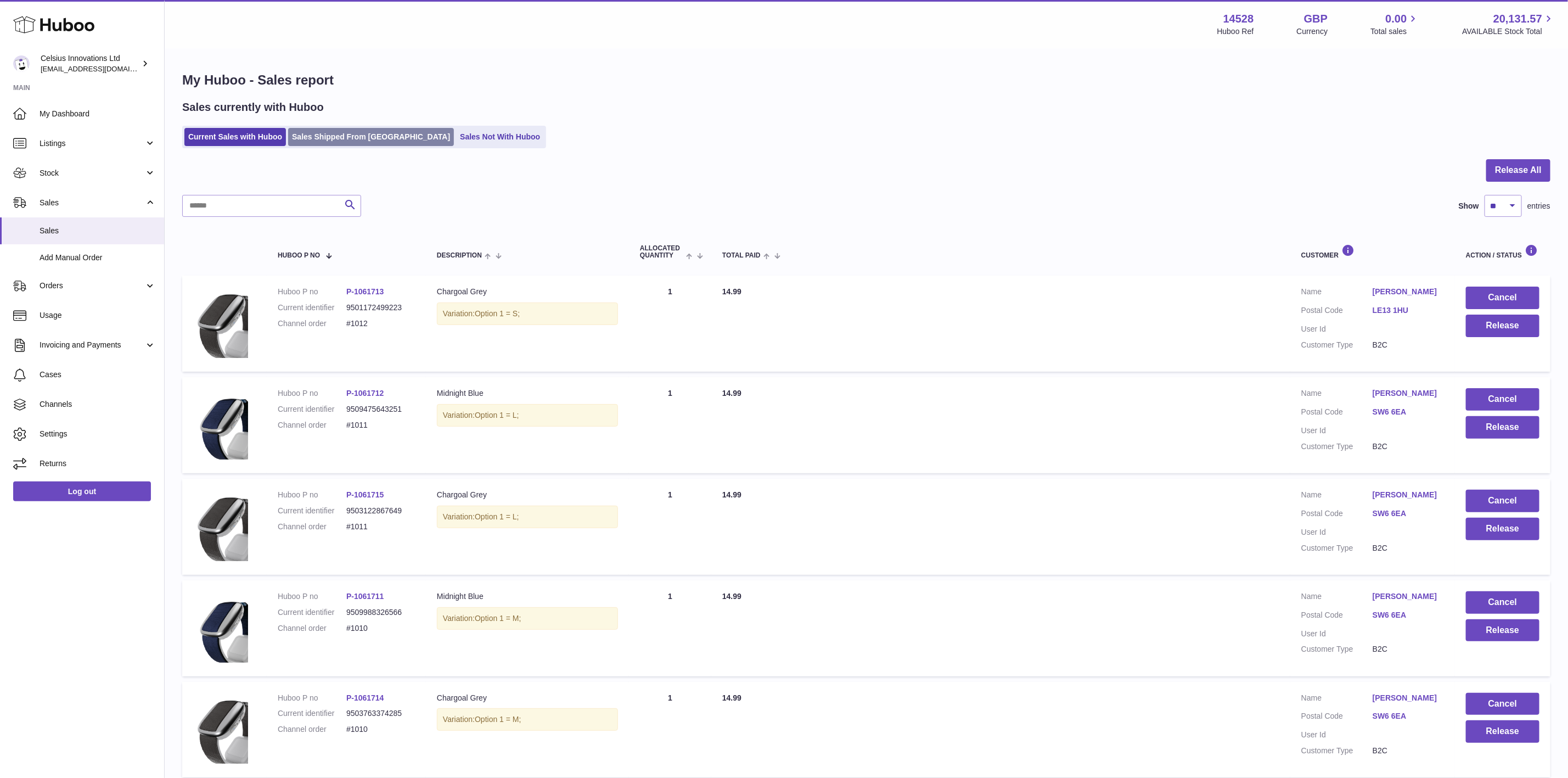
click at [366, 133] on link "Sales Shipped From [GEOGRAPHIC_DATA]" at bounding box center [371, 137] width 166 height 18
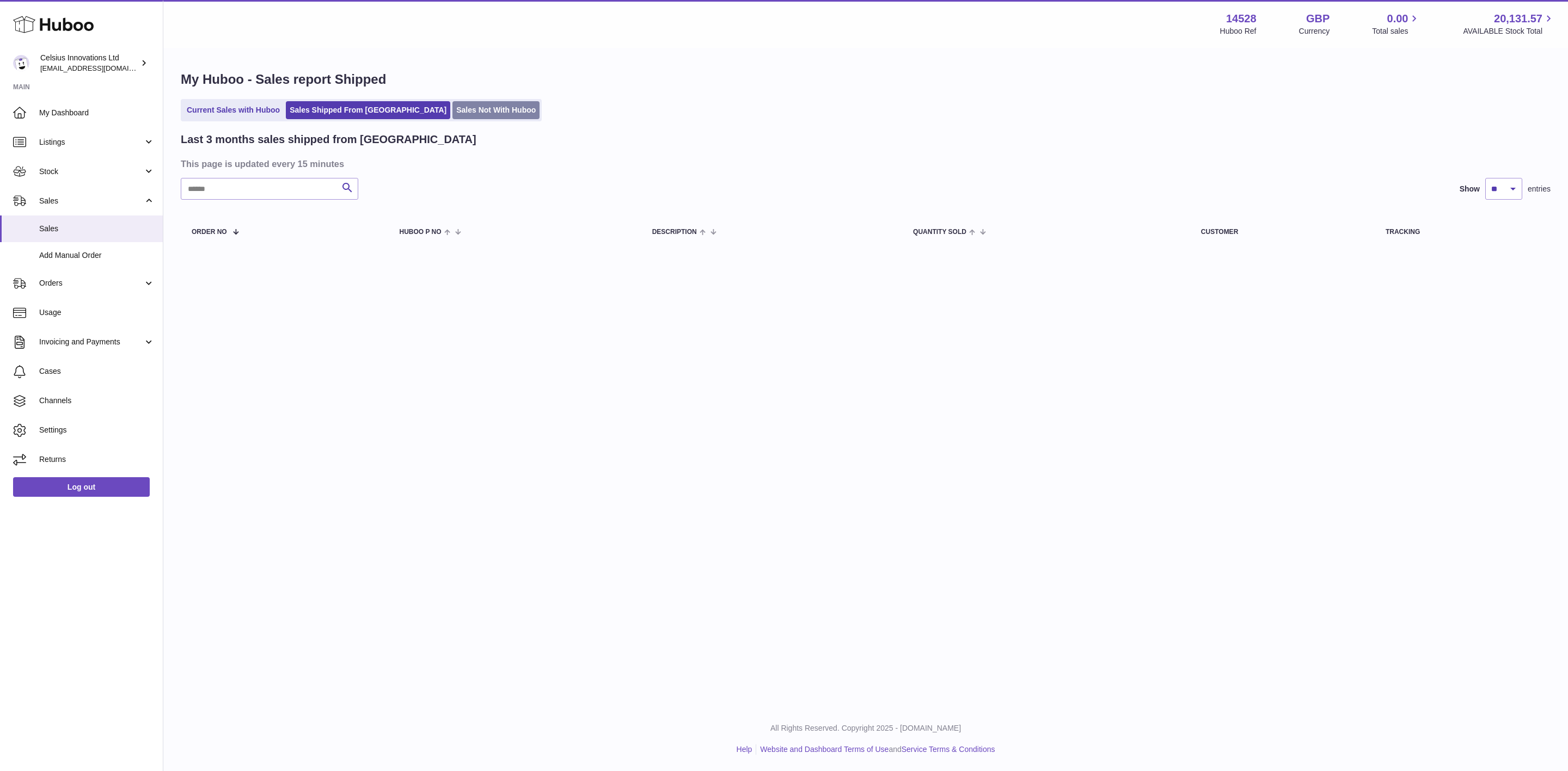
click at [474, 111] on link "Sales Not With Huboo" at bounding box center [495, 110] width 87 height 18
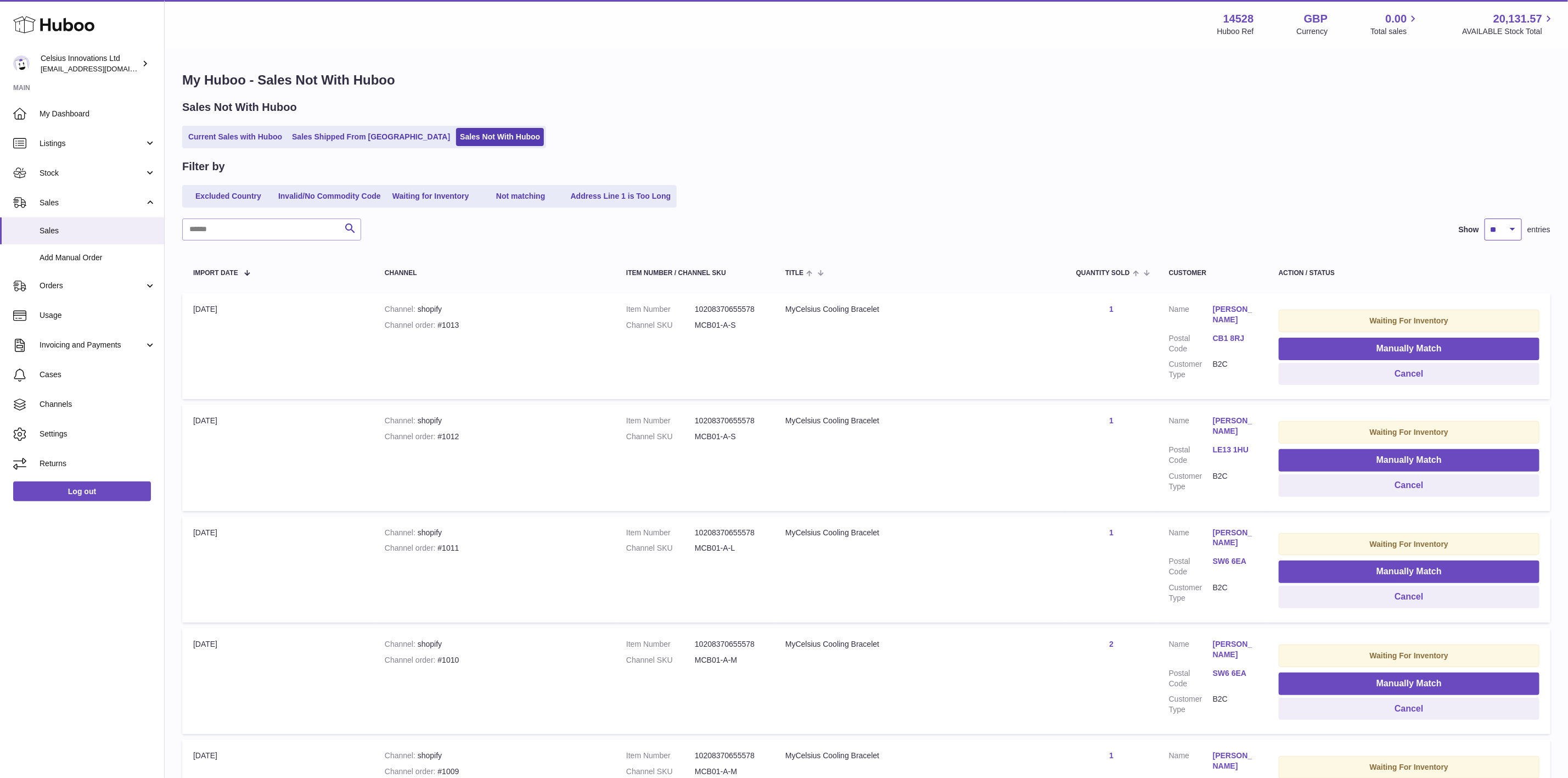
drag, startPoint x: 1504, startPoint y: 227, endPoint x: 1500, endPoint y: 235, distance: 8.9
click at [1504, 227] on select "** ** ** ***" at bounding box center [1503, 230] width 37 height 22
select select "***"
click at [1485, 219] on select "** ** ** ***" at bounding box center [1503, 230] width 37 height 22
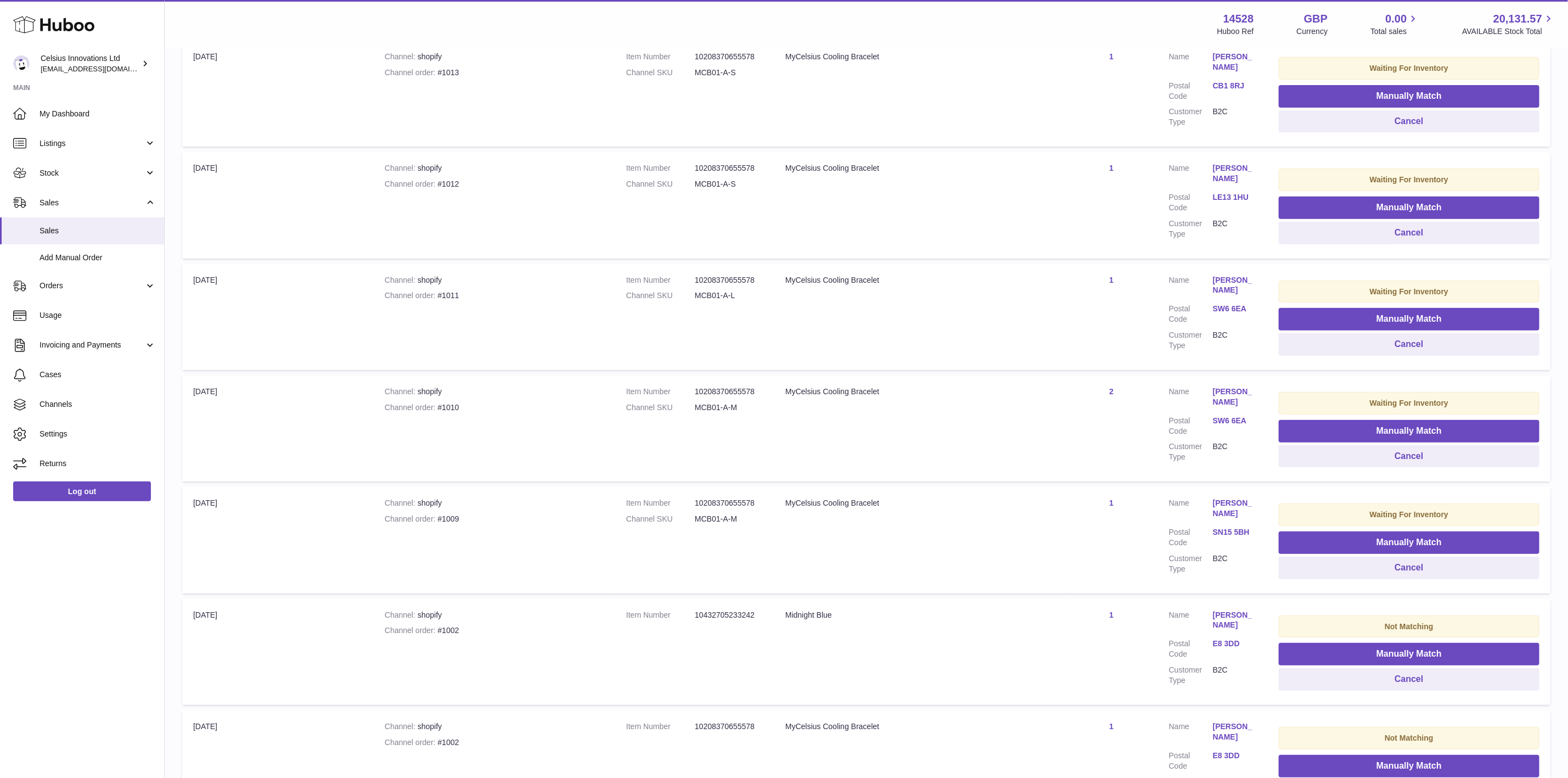
scroll to position [170, 0]
